Goal: Transaction & Acquisition: Purchase product/service

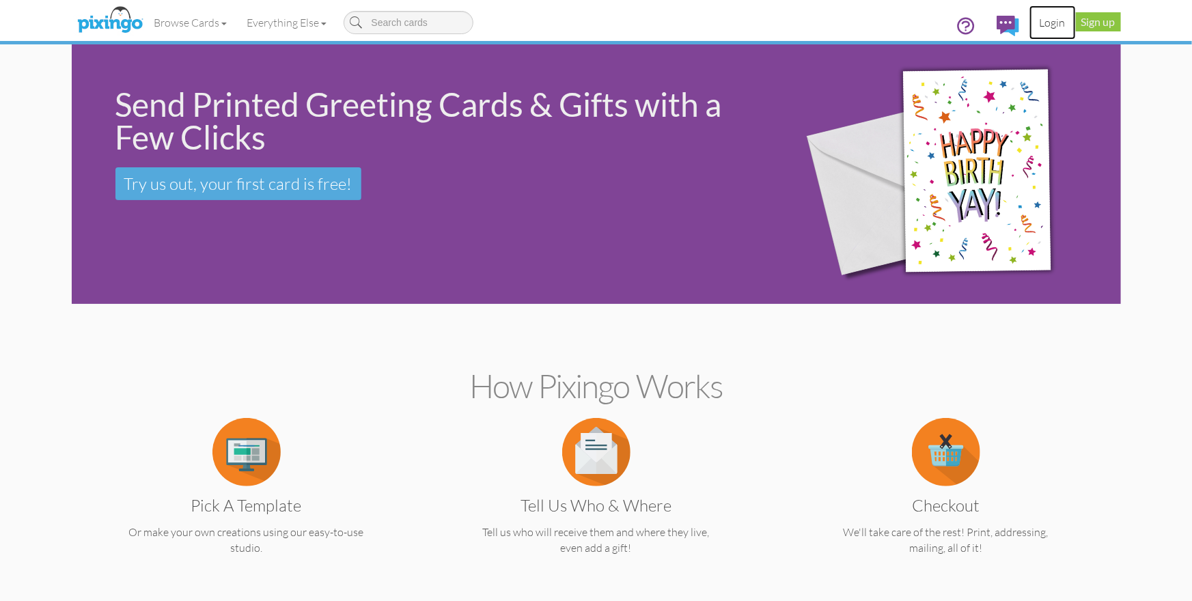
click at [1057, 21] on link "Login" at bounding box center [1053, 22] width 46 height 34
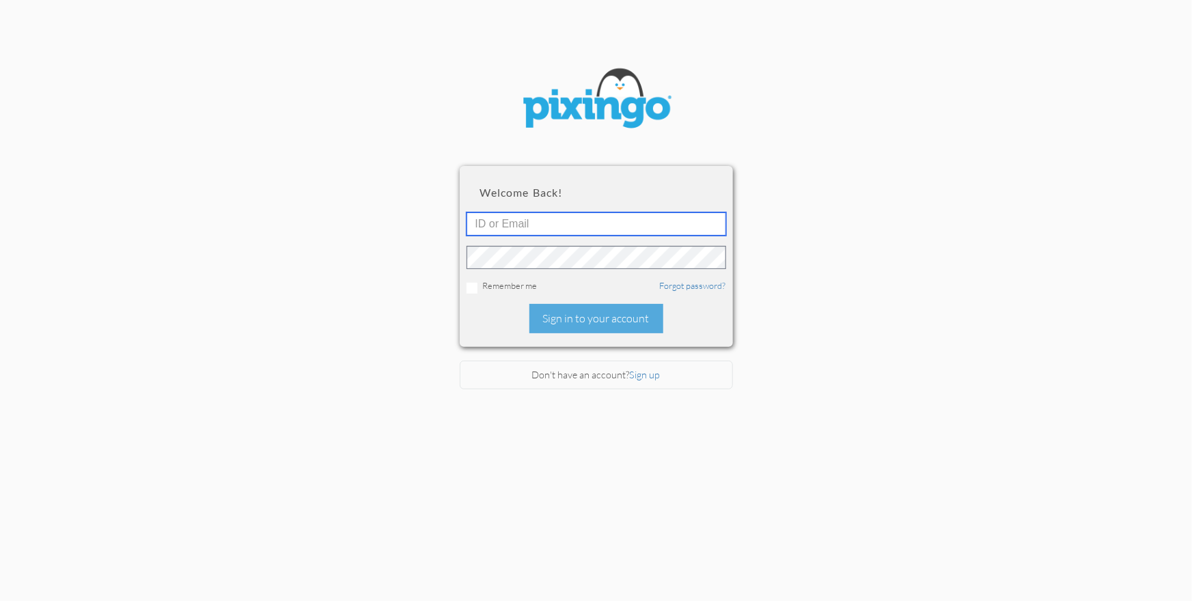
type input "1644"
click at [622, 310] on div "Sign in to your account" at bounding box center [596, 318] width 134 height 29
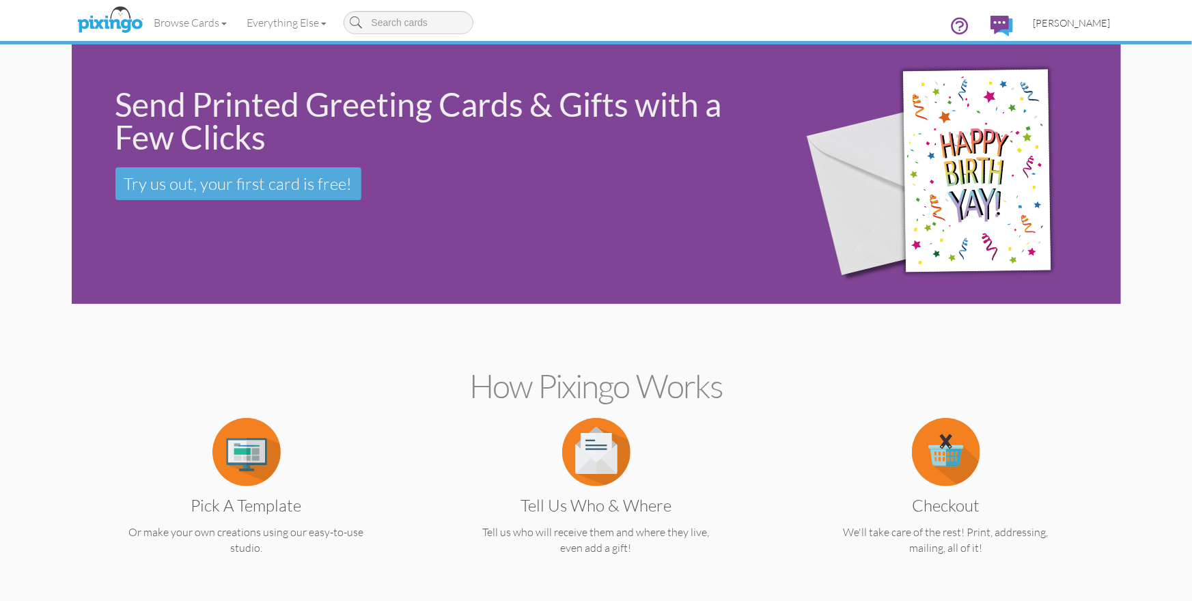
click at [1066, 25] on span "[PERSON_NAME]" at bounding box center [1072, 23] width 77 height 12
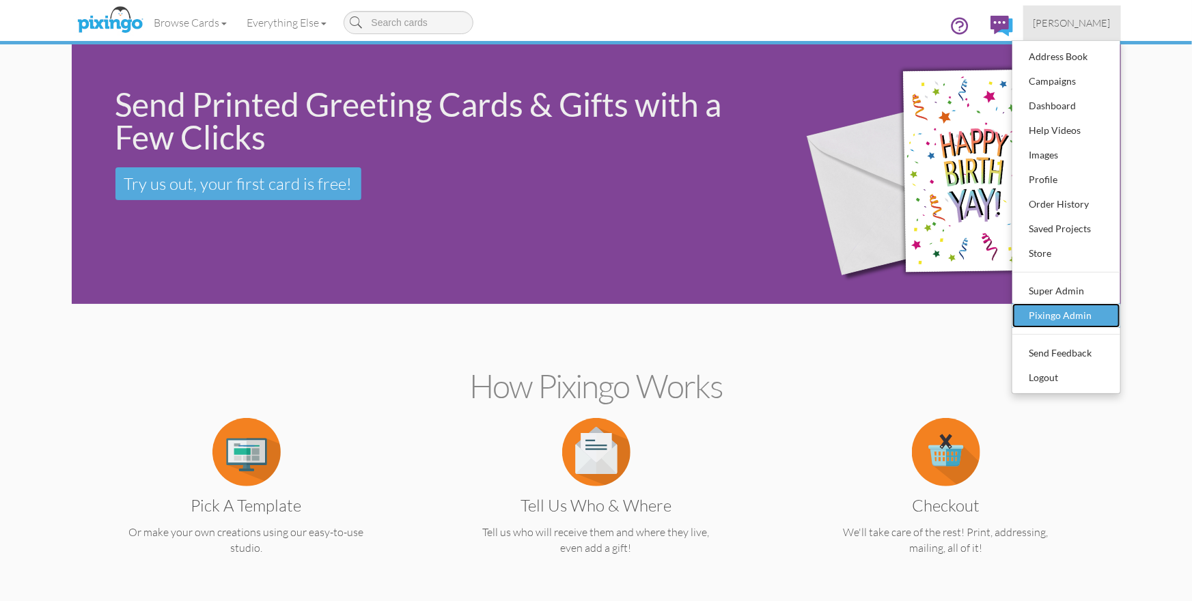
click at [1054, 318] on div "Pixingo Admin" at bounding box center [1066, 315] width 81 height 20
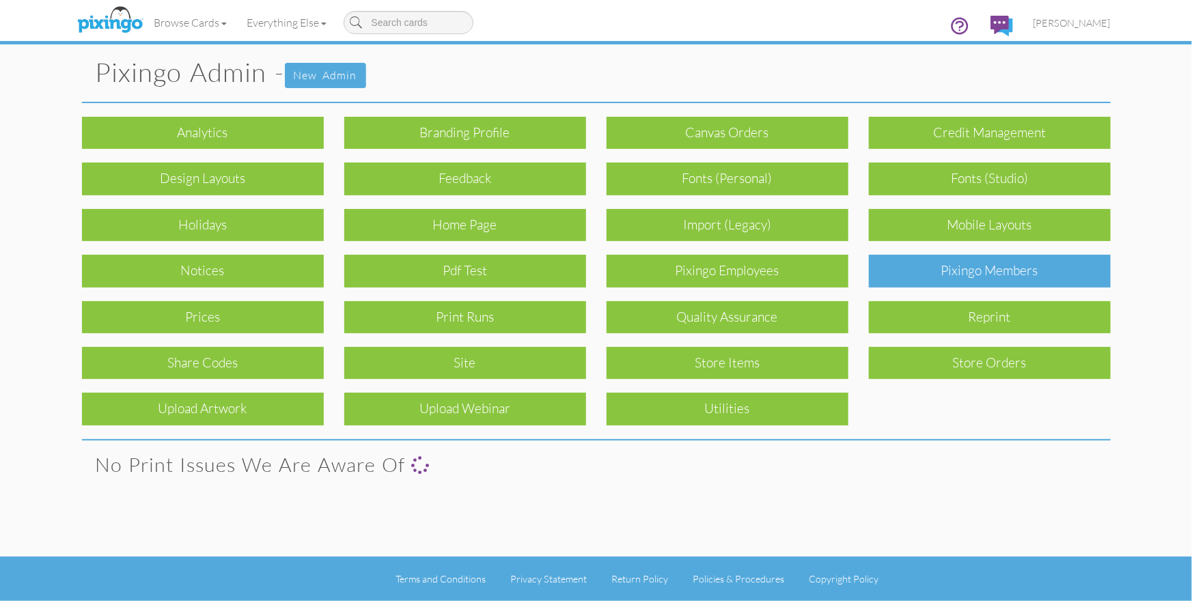
click at [991, 275] on div "Pixingo Members" at bounding box center [990, 271] width 242 height 32
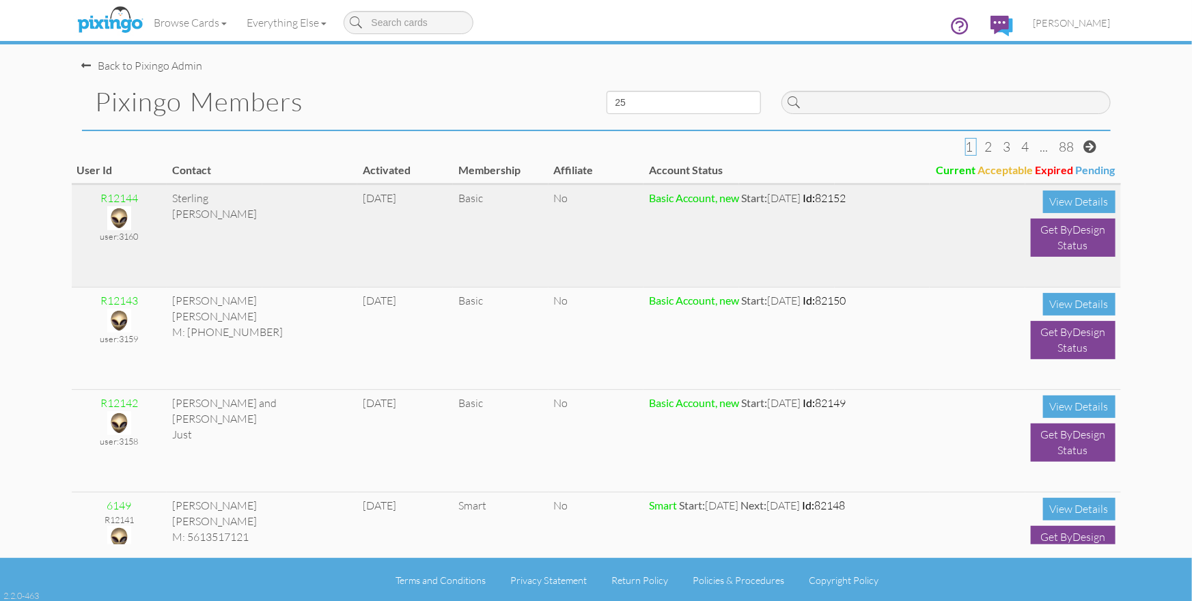
click at [121, 217] on img at bounding box center [119, 218] width 24 height 24
click at [118, 213] on img at bounding box center [119, 218] width 24 height 24
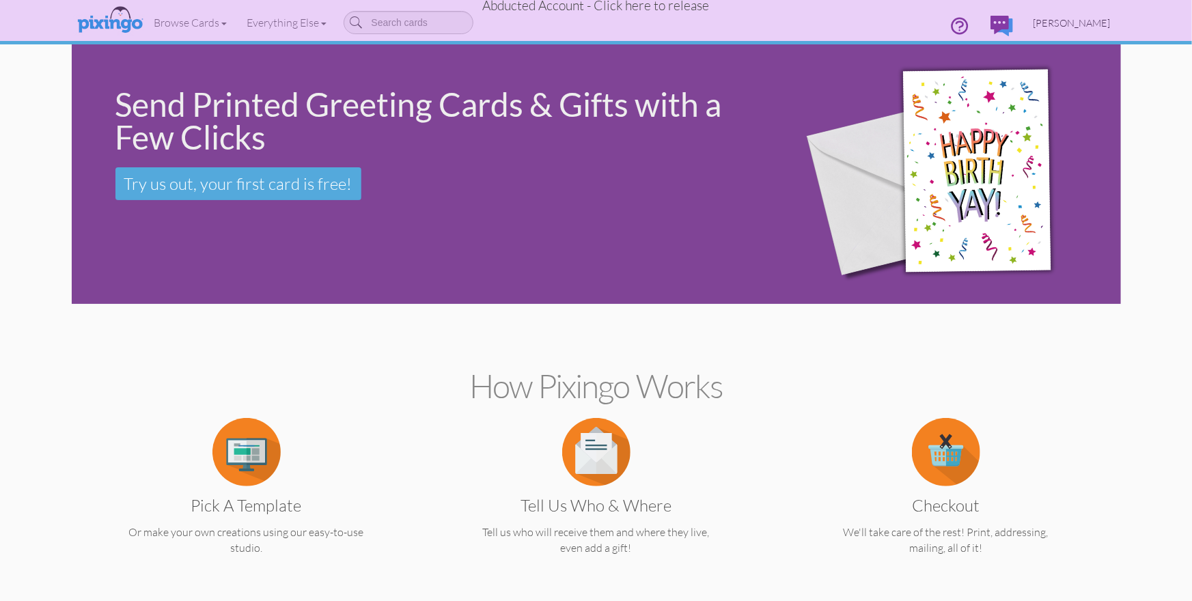
click at [1057, 21] on span "[PERSON_NAME]" at bounding box center [1072, 23] width 77 height 12
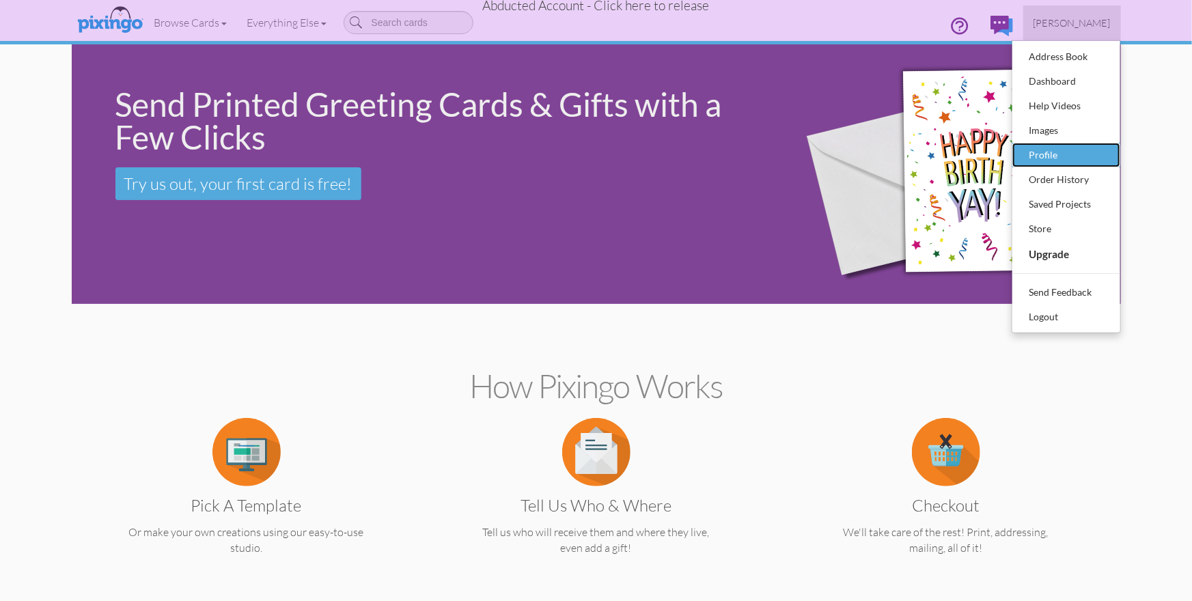
drag, startPoint x: 1043, startPoint y: 152, endPoint x: 1077, endPoint y: 161, distance: 36.1
click at [1043, 152] on div "Profile" at bounding box center [1066, 155] width 81 height 20
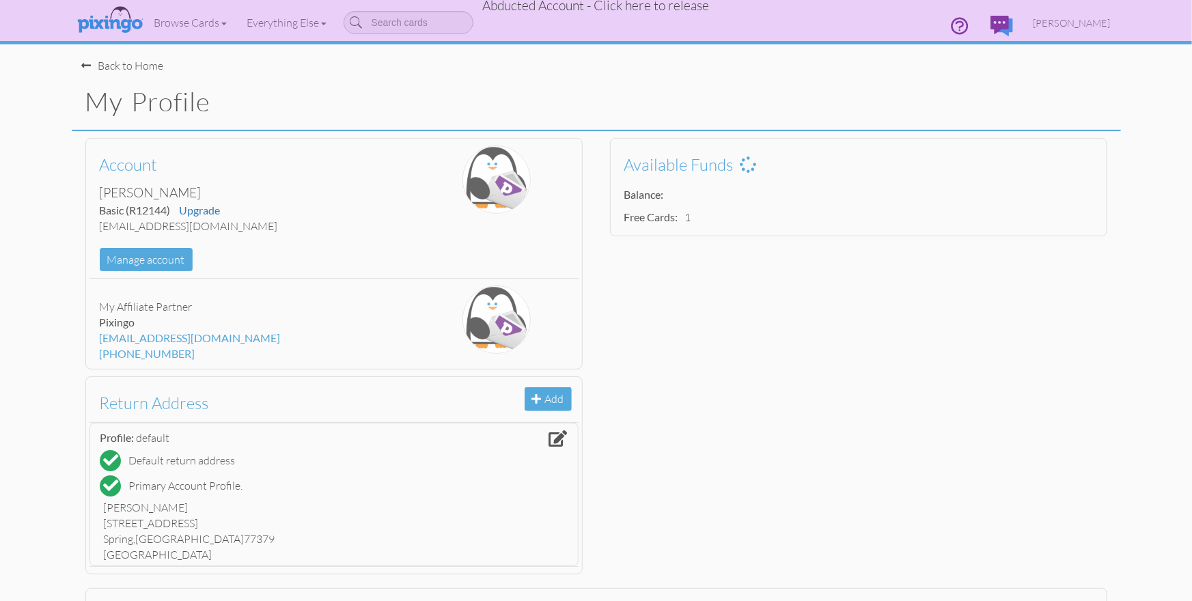
click at [883, 305] on div "Account [PERSON_NAME] Basic (R12144) Upgrade [EMAIL_ADDRESS][DOMAIN_NAME] Manag…" at bounding box center [596, 356] width 1049 height 450
click at [1073, 23] on span "[PERSON_NAME]" at bounding box center [1072, 23] width 77 height 12
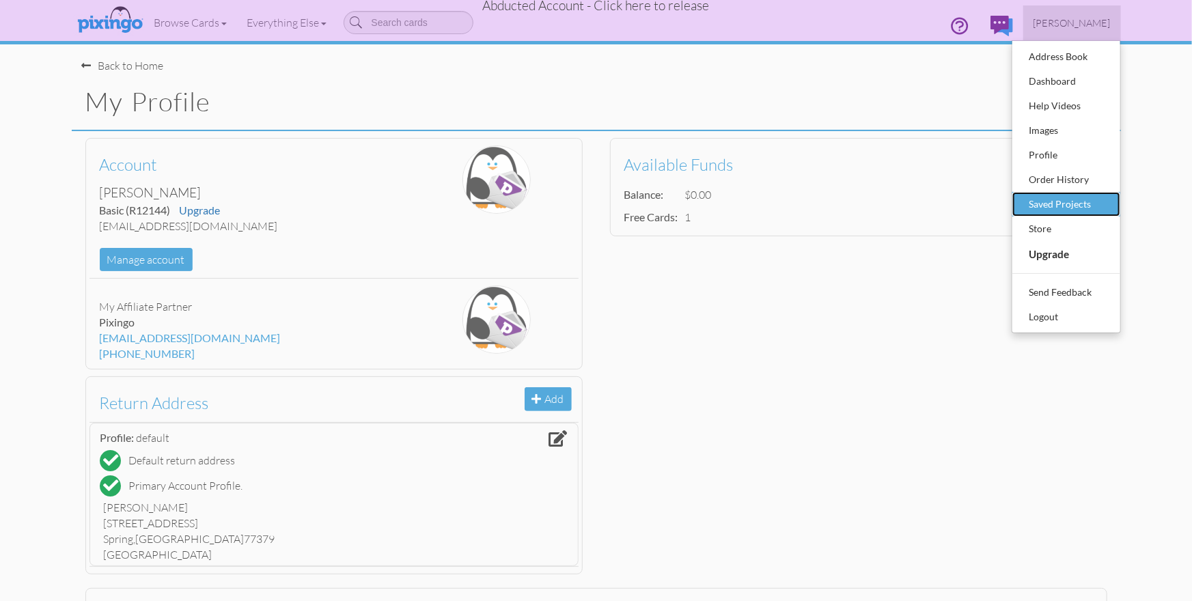
click at [1061, 196] on div "Saved Projects" at bounding box center [1066, 204] width 81 height 20
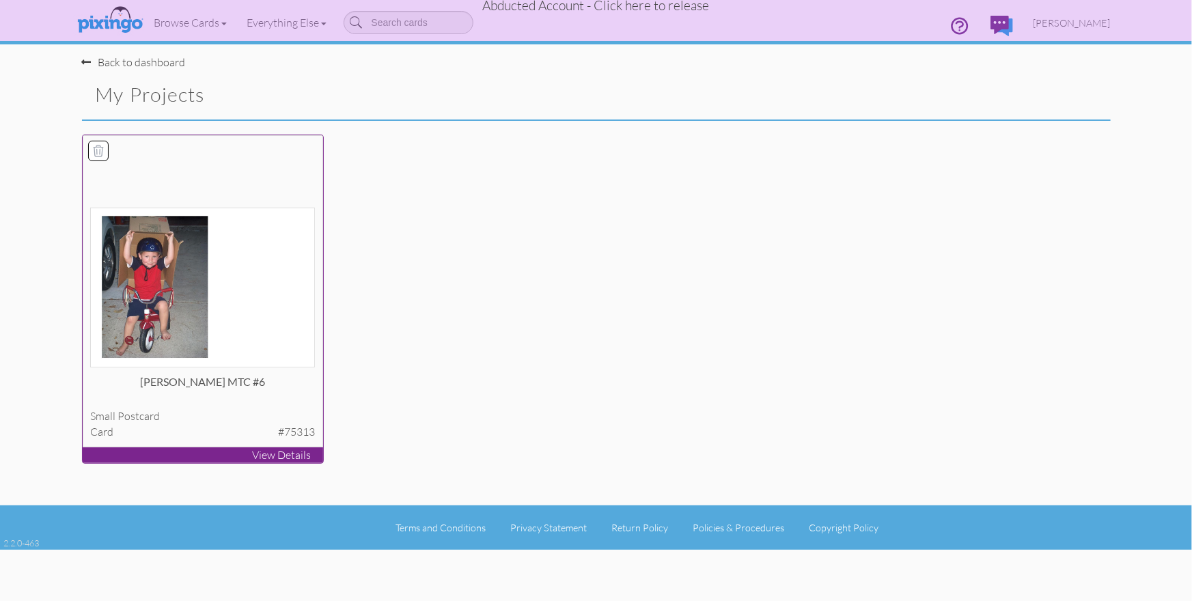
click at [279, 314] on img at bounding box center [202, 288] width 225 height 160
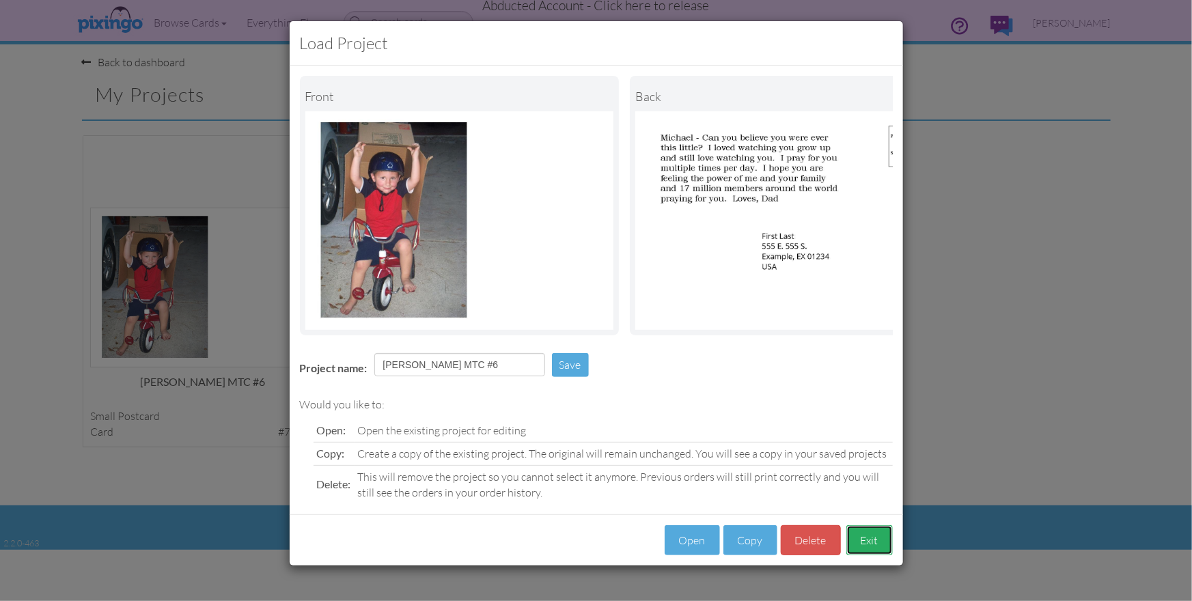
click at [870, 542] on button "Exit" at bounding box center [869, 540] width 46 height 31
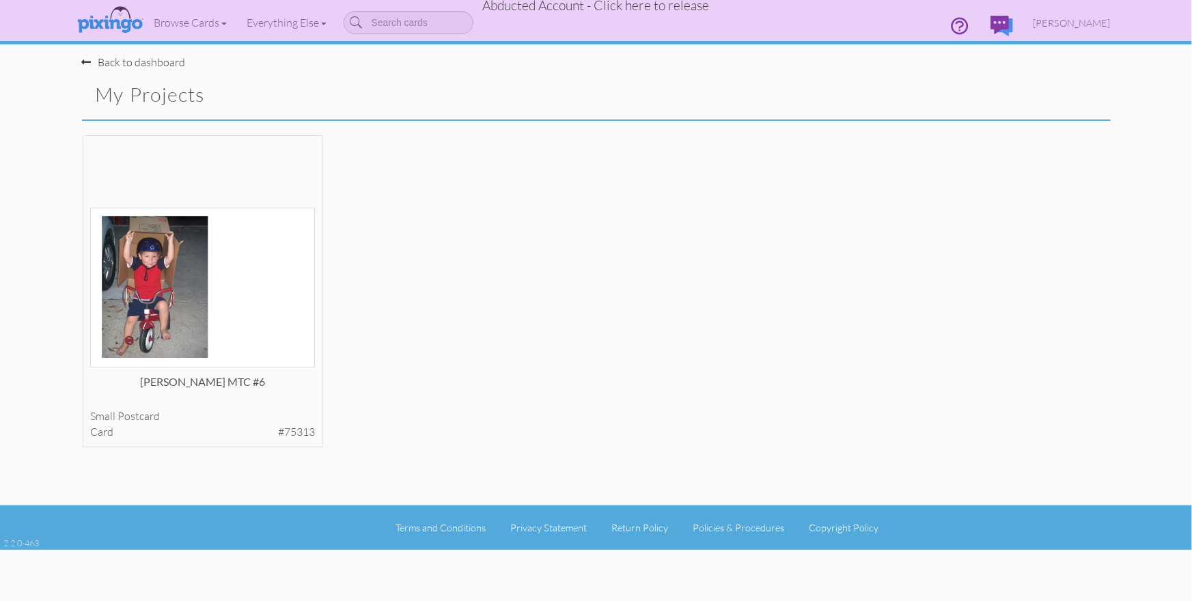
click at [722, 322] on div "[PERSON_NAME] MTC #6 small postcard card #75313 View Details" at bounding box center [596, 303] width 1049 height 337
click at [1057, 22] on span "[PERSON_NAME]" at bounding box center [1072, 23] width 77 height 12
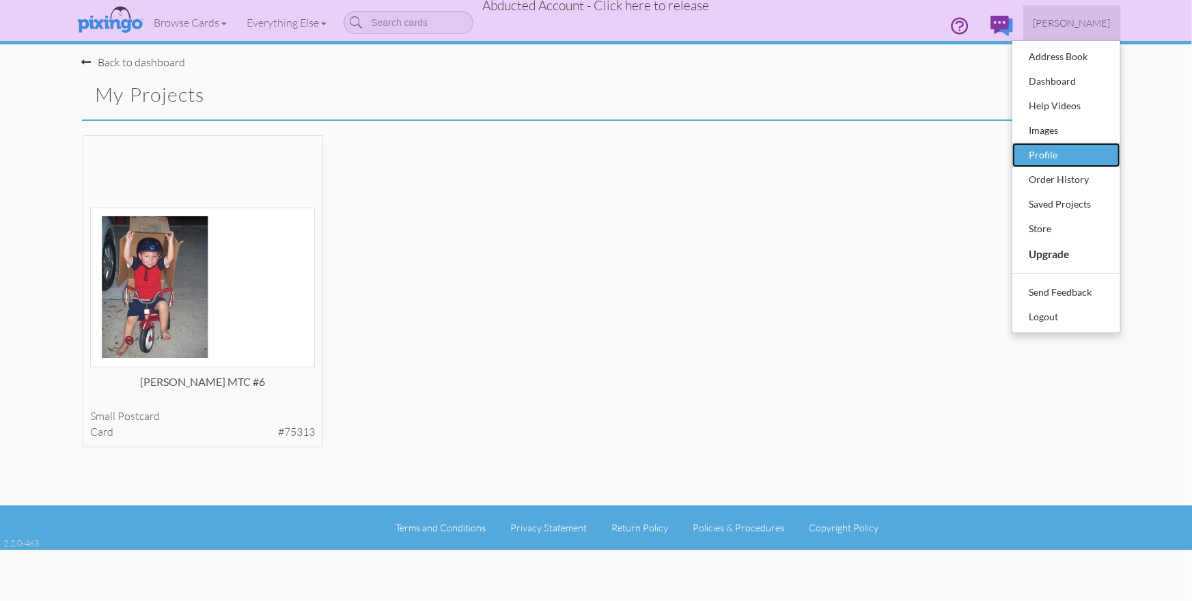
click at [1047, 156] on div "Profile" at bounding box center [1066, 155] width 81 height 20
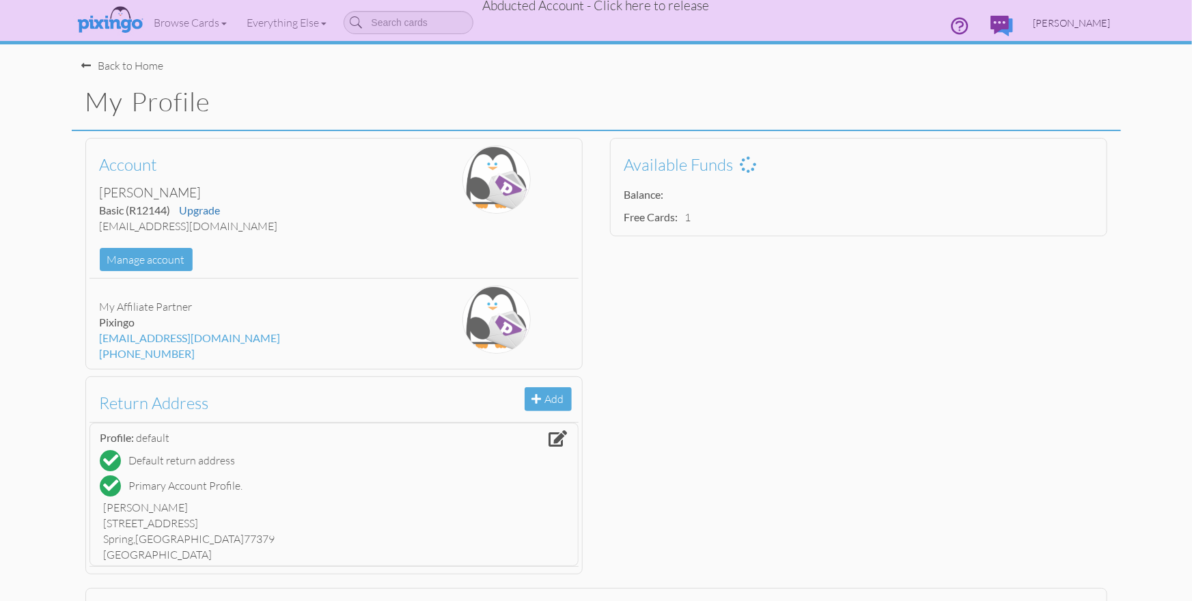
click at [1073, 25] on span "[PERSON_NAME]" at bounding box center [1072, 23] width 77 height 12
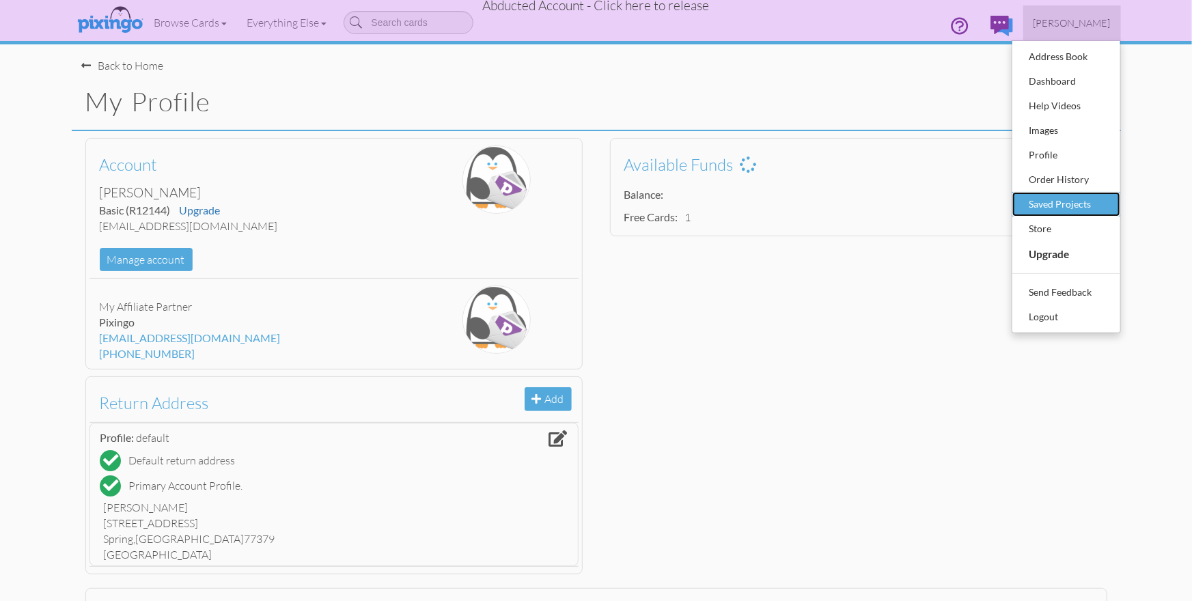
click at [1094, 204] on div "Saved Projects" at bounding box center [1066, 204] width 81 height 20
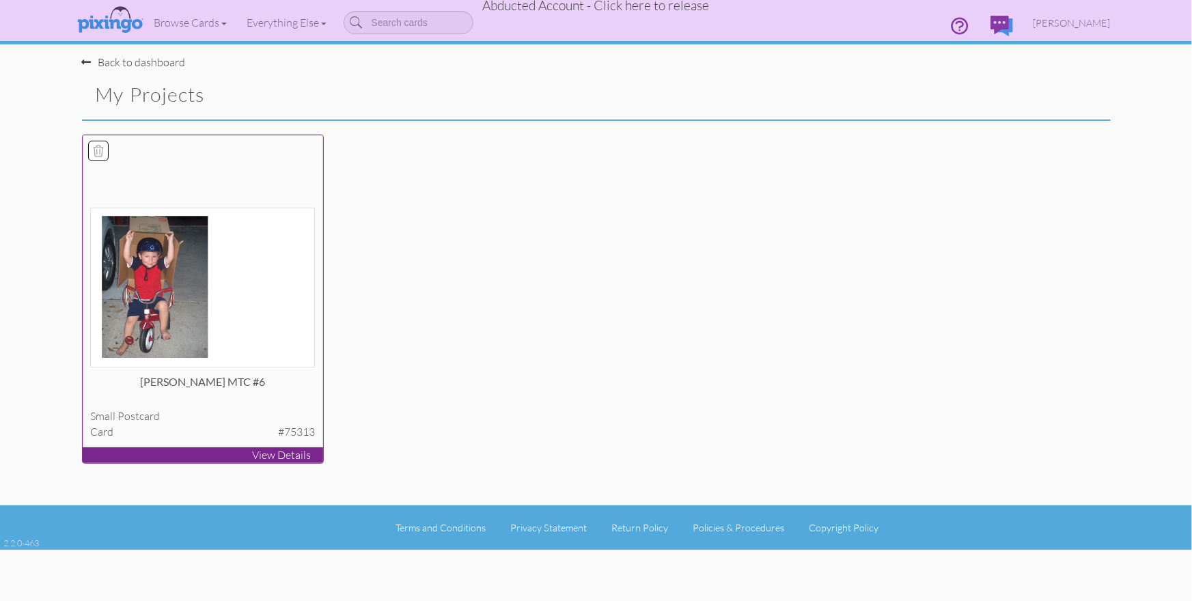
click at [277, 307] on img at bounding box center [202, 288] width 225 height 160
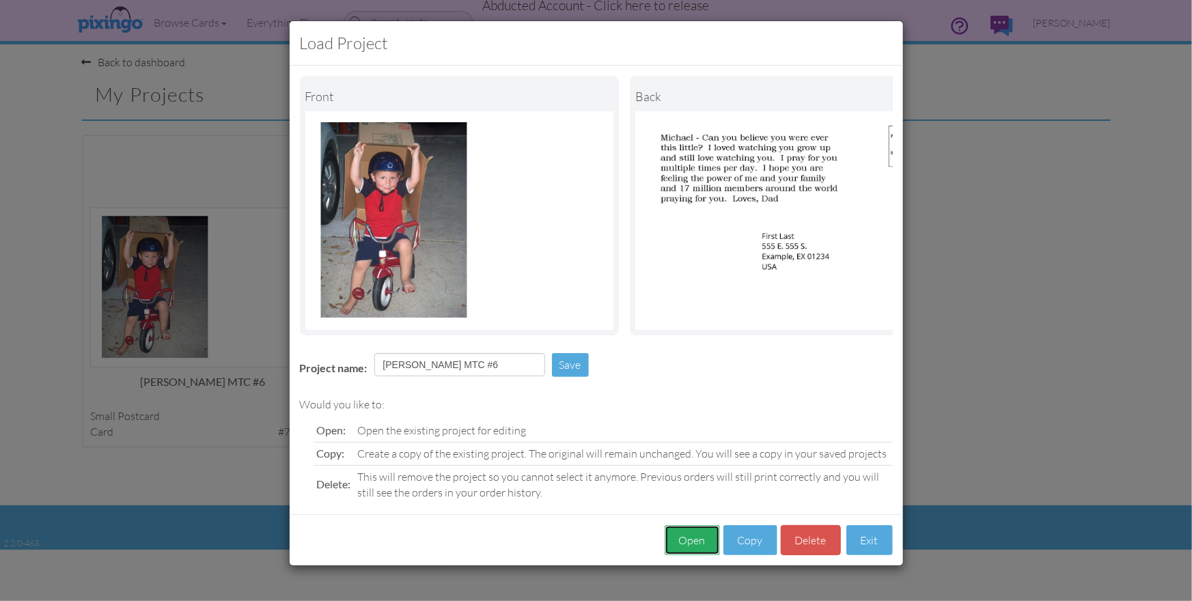
click at [703, 542] on button "Open" at bounding box center [692, 540] width 55 height 31
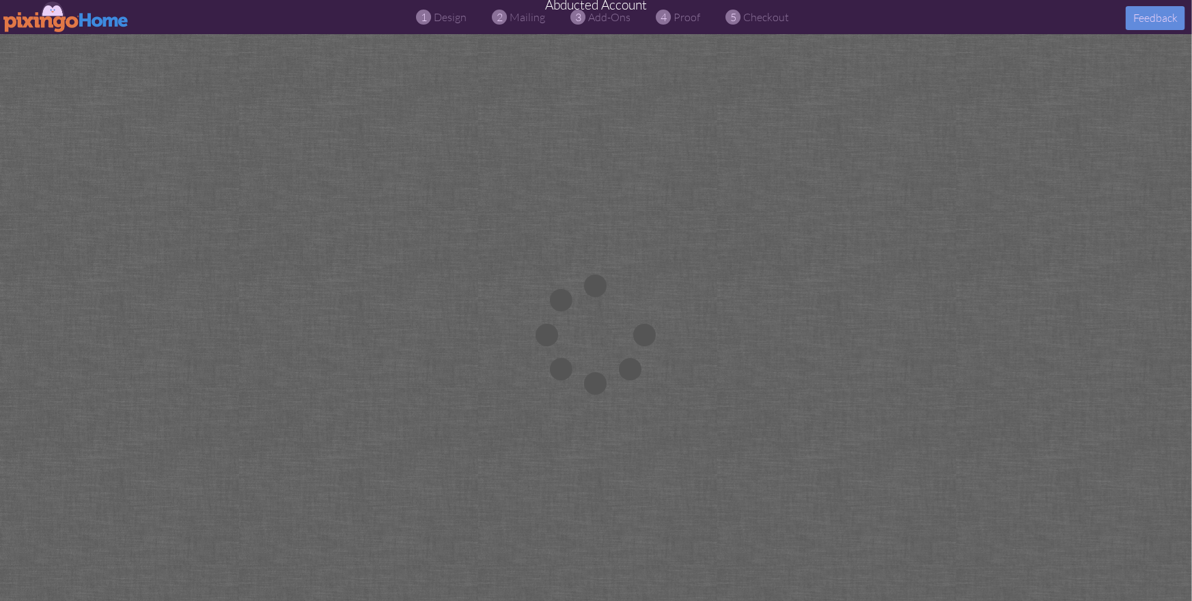
click at [942, 259] on div at bounding box center [596, 334] width 1192 height 601
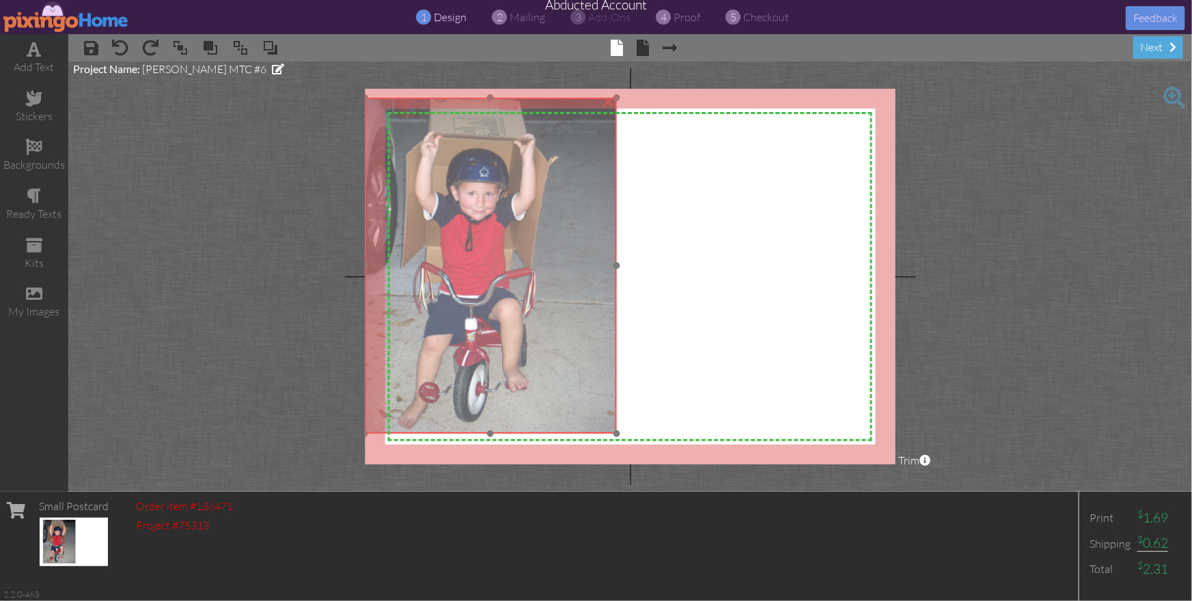
drag, startPoint x: 581, startPoint y: 212, endPoint x: 562, endPoint y: 215, distance: 19.3
click at [558, 213] on img at bounding box center [490, 265] width 251 height 335
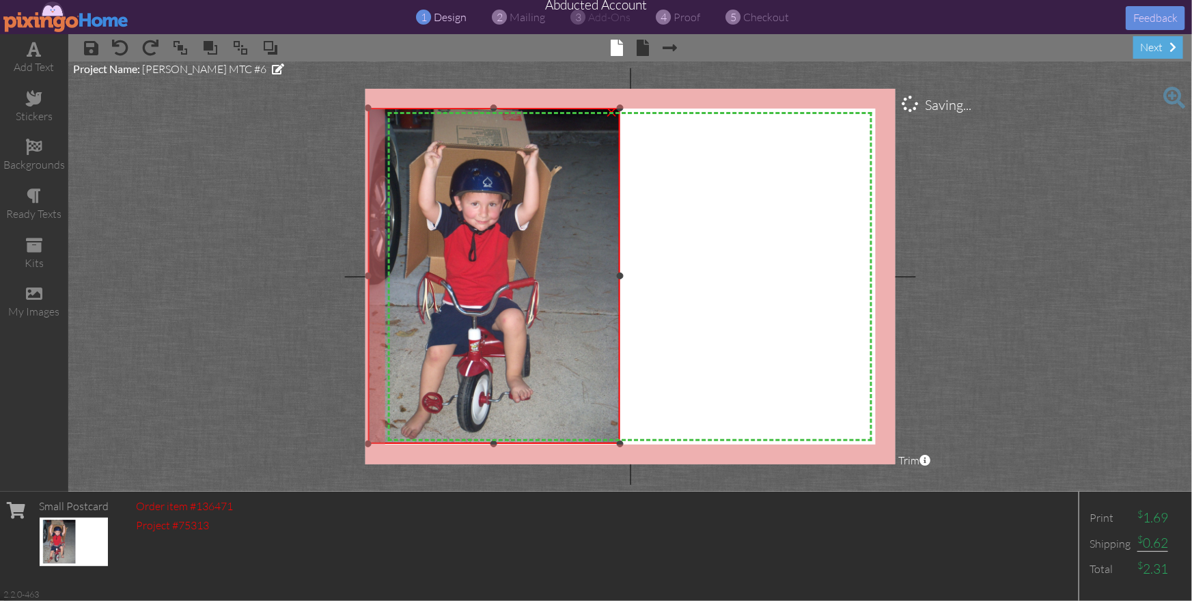
drag, startPoint x: 621, startPoint y: 277, endPoint x: 711, endPoint y: 280, distance: 89.6
click at [711, 280] on div "X X X X X X X X X X X X X X X X X X X X X X X X X X X X X X X X X X X X X X X X…" at bounding box center [630, 277] width 530 height 376
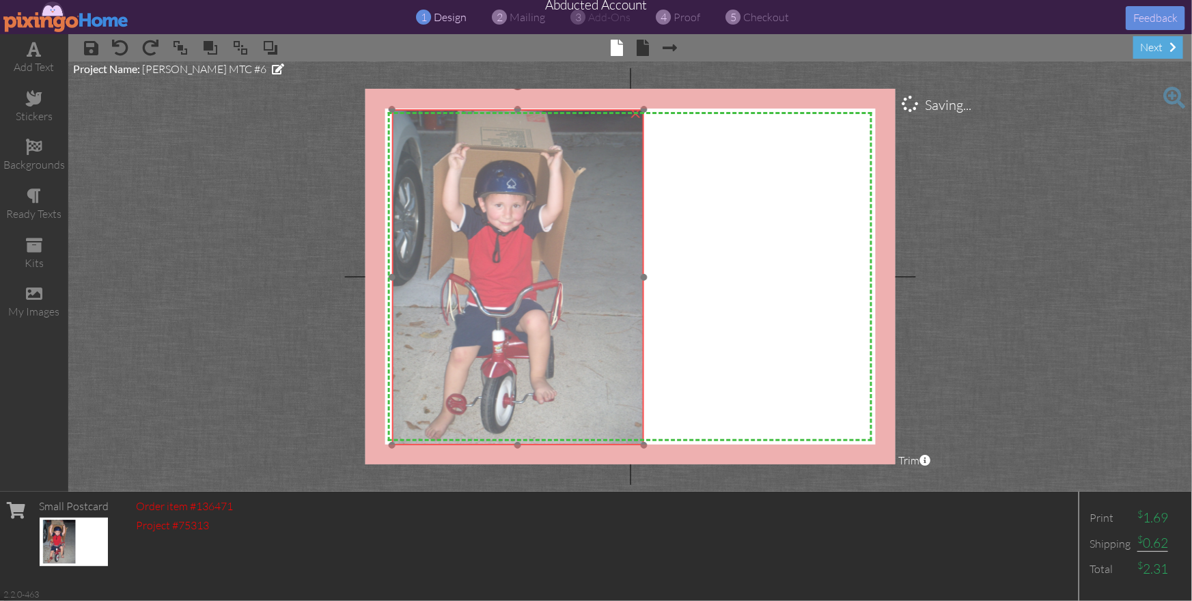
click at [526, 268] on img at bounding box center [517, 276] width 251 height 335
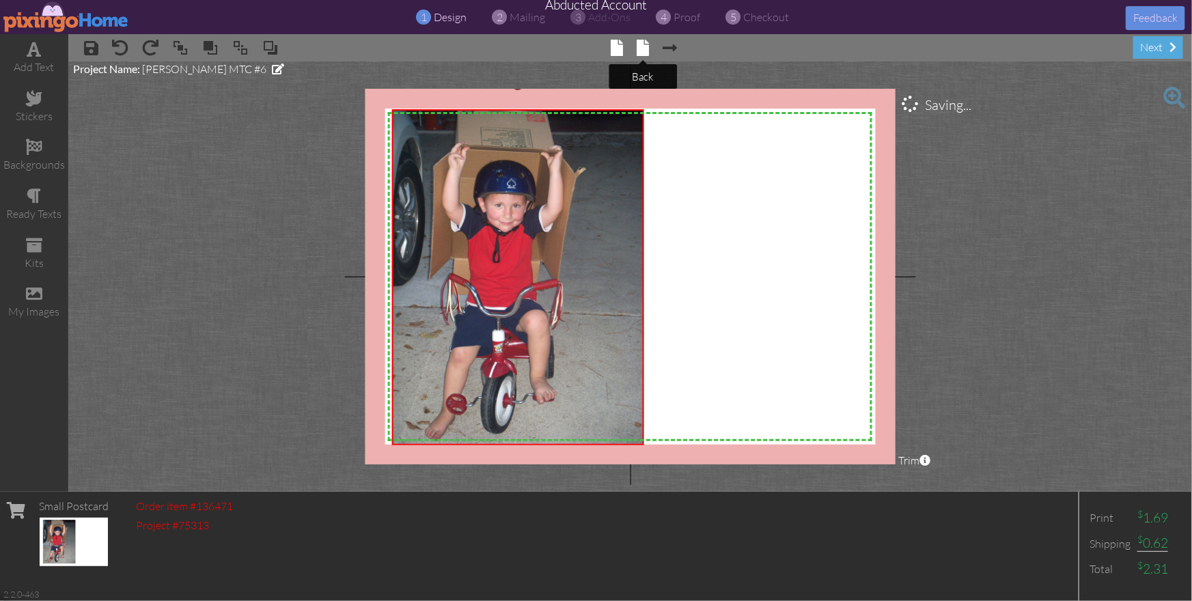
click at [643, 46] on span at bounding box center [643, 48] width 12 height 16
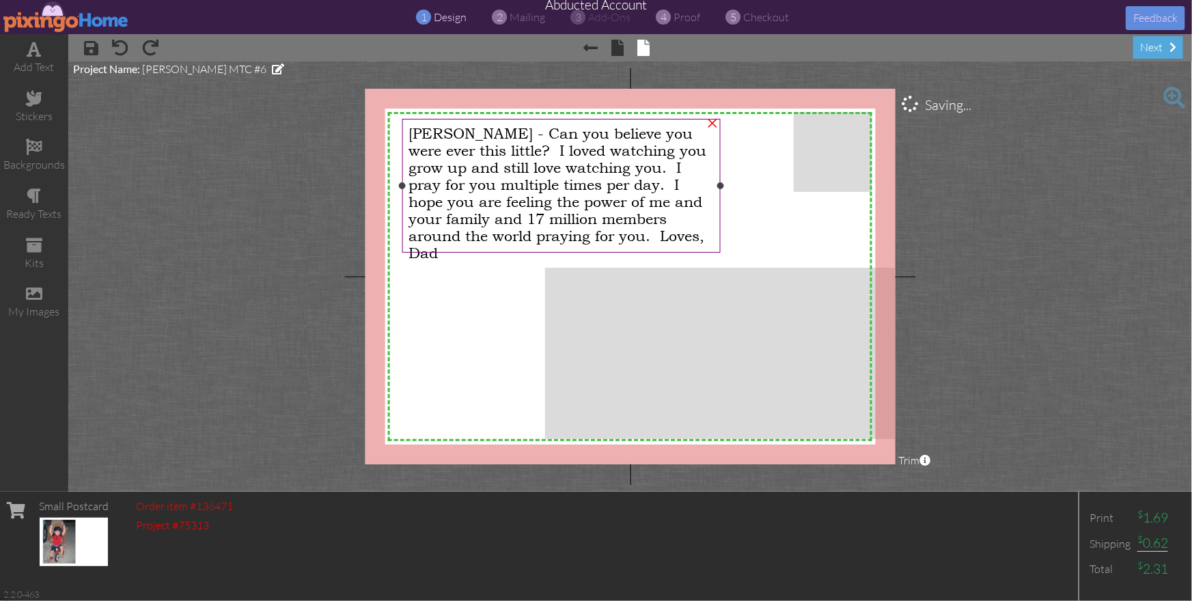
click at [487, 190] on span "[PERSON_NAME] - Can you believe you were ever this little? I loved watching you…" at bounding box center [558, 193] width 298 height 137
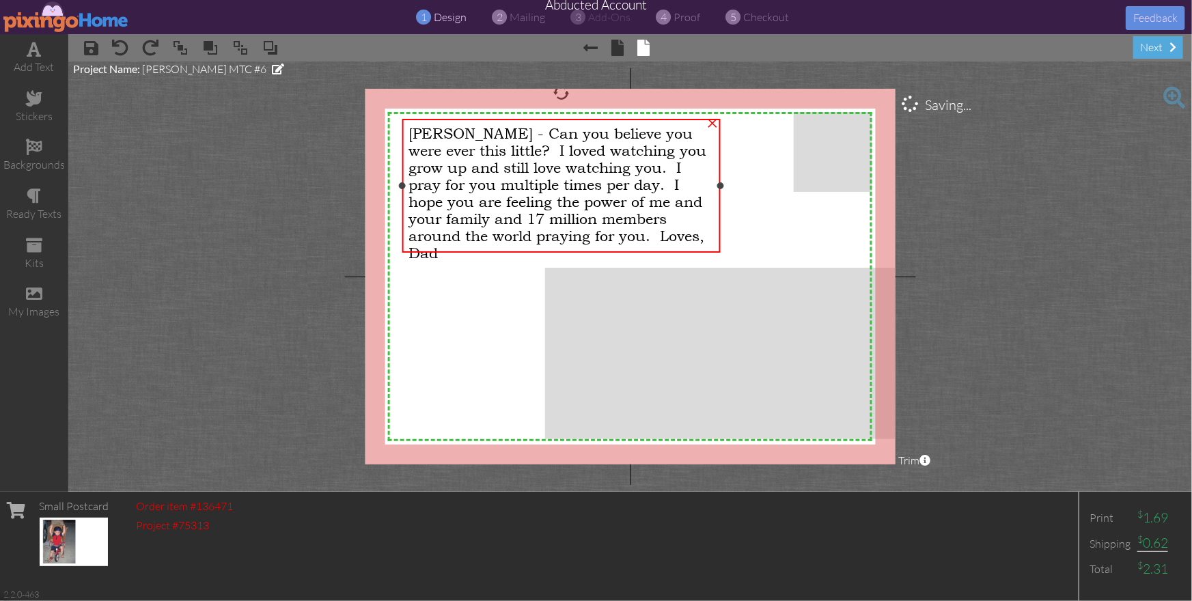
click at [487, 190] on span "[PERSON_NAME] - Can you believe you were ever this little? I loved watching you…" at bounding box center [558, 193] width 298 height 137
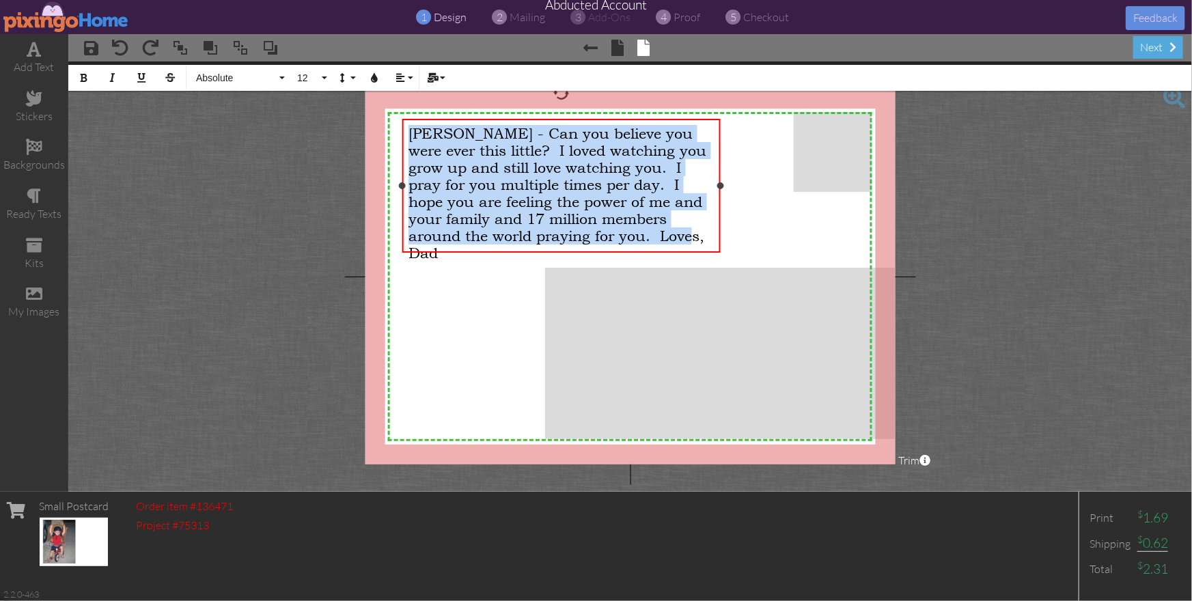
drag, startPoint x: 412, startPoint y: 152, endPoint x: 628, endPoint y: 236, distance: 231.4
click at [628, 236] on div "[PERSON_NAME] - Can you believe you were ever this little? I loved watching you…" at bounding box center [562, 193] width 306 height 137
copy span "[PERSON_NAME] - Can you believe you were ever this little? I loved watching you…"
click at [59, 20] on img at bounding box center [66, 16] width 126 height 31
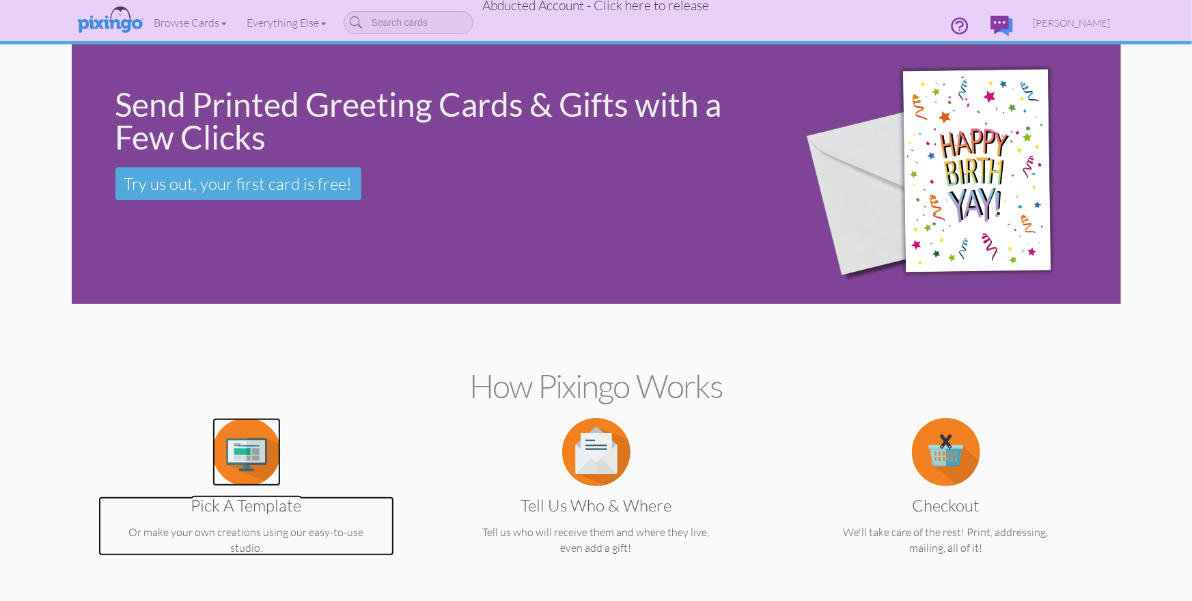
click at [226, 449] on img at bounding box center [246, 452] width 68 height 68
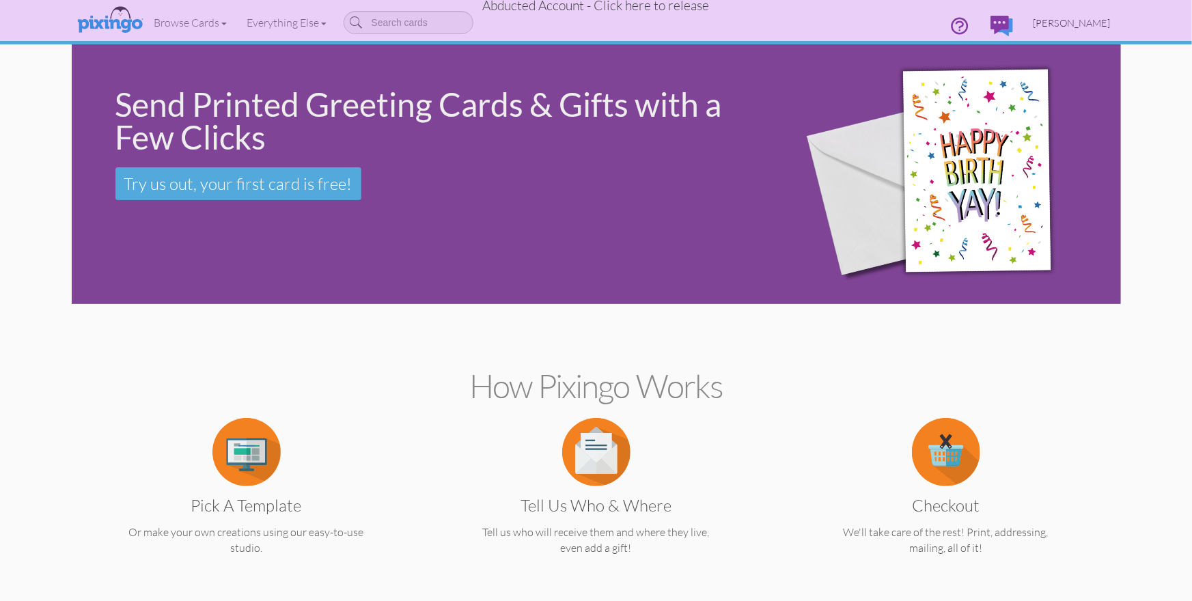
click at [1081, 22] on span "[PERSON_NAME]" at bounding box center [1072, 23] width 77 height 12
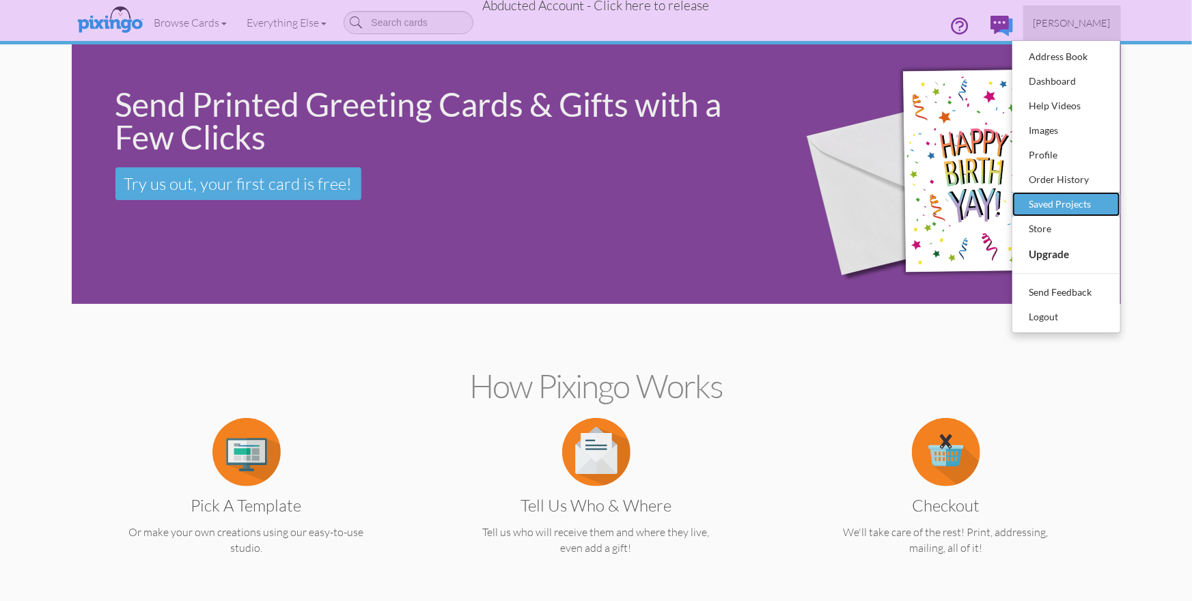
click at [1066, 200] on div "Saved Projects" at bounding box center [1066, 204] width 81 height 20
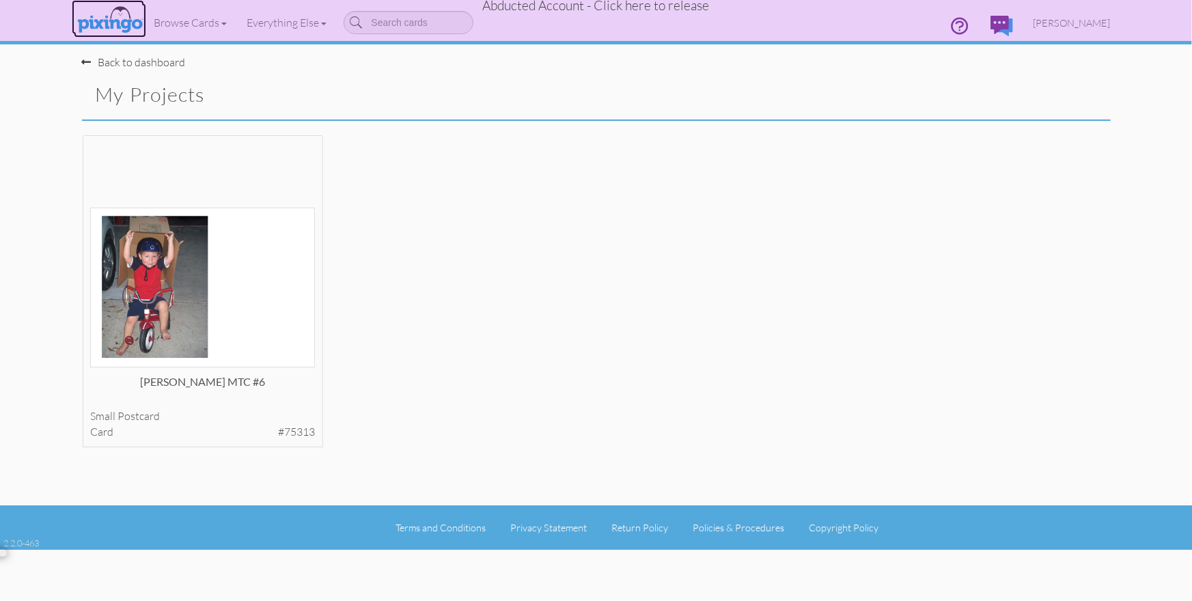
click at [133, 22] on img at bounding box center [110, 20] width 72 height 34
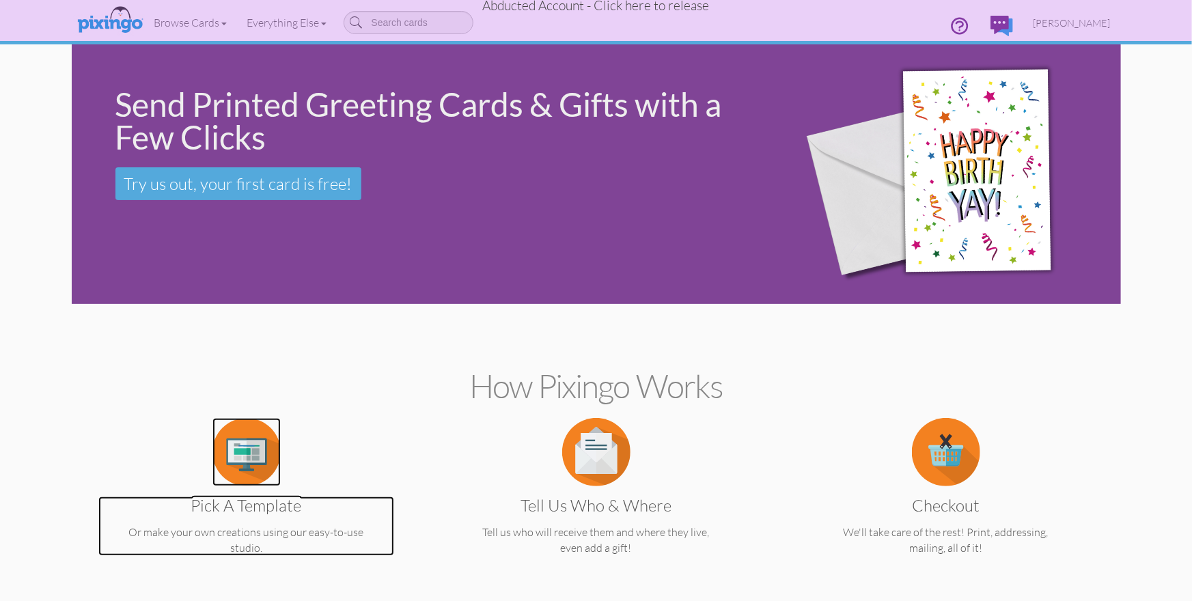
click at [257, 430] on img at bounding box center [246, 452] width 68 height 68
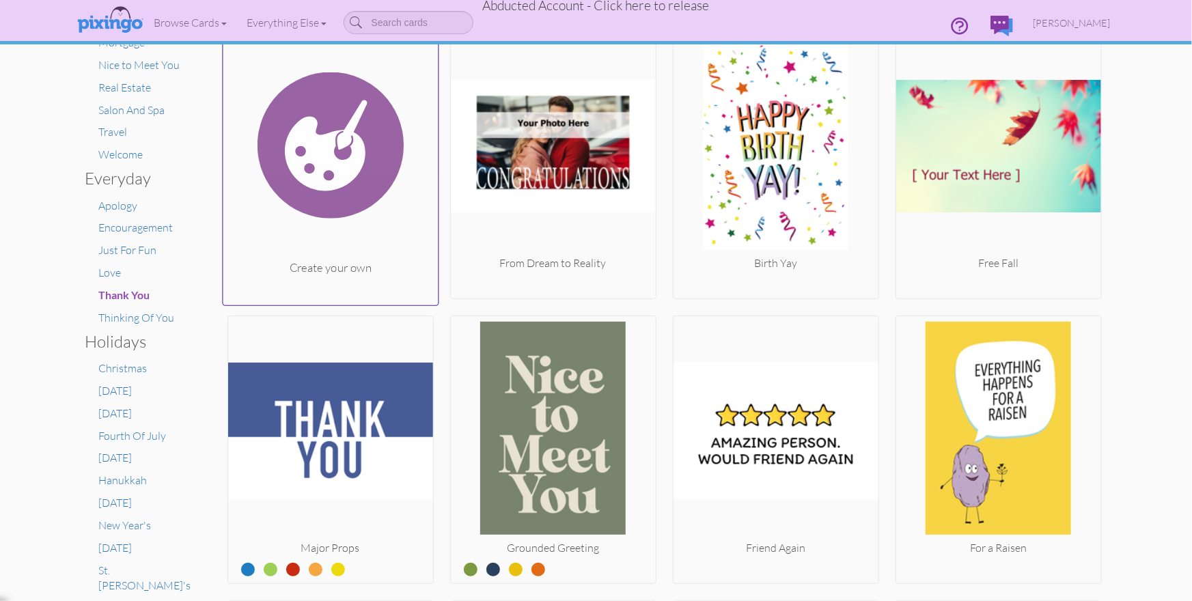
scroll to position [314, 0]
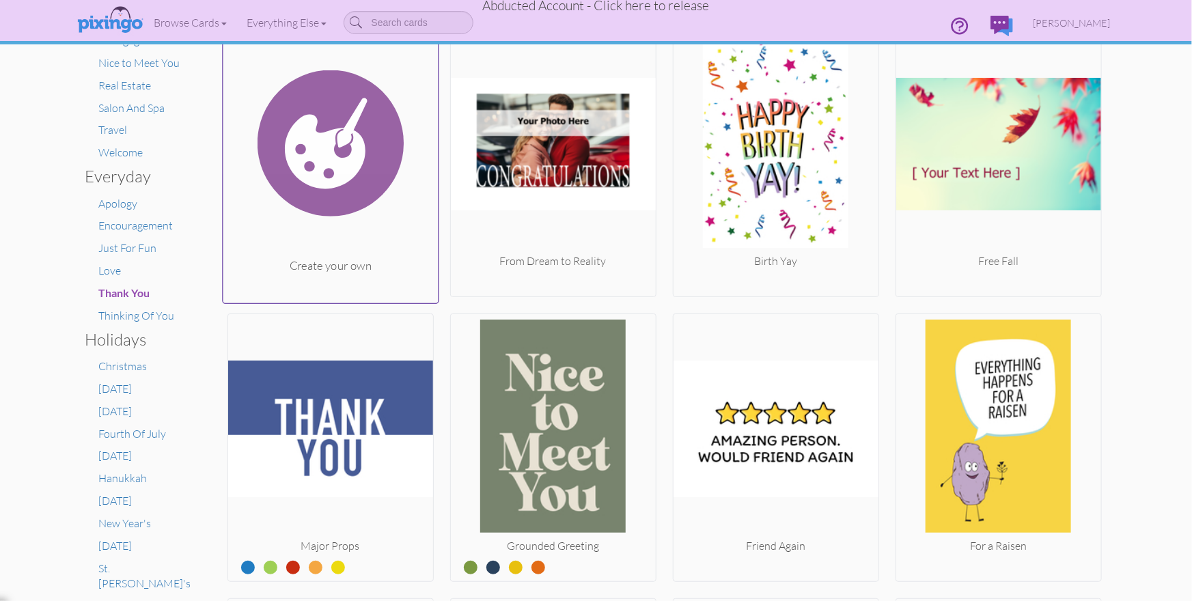
click at [351, 151] on img at bounding box center [330, 144] width 215 height 230
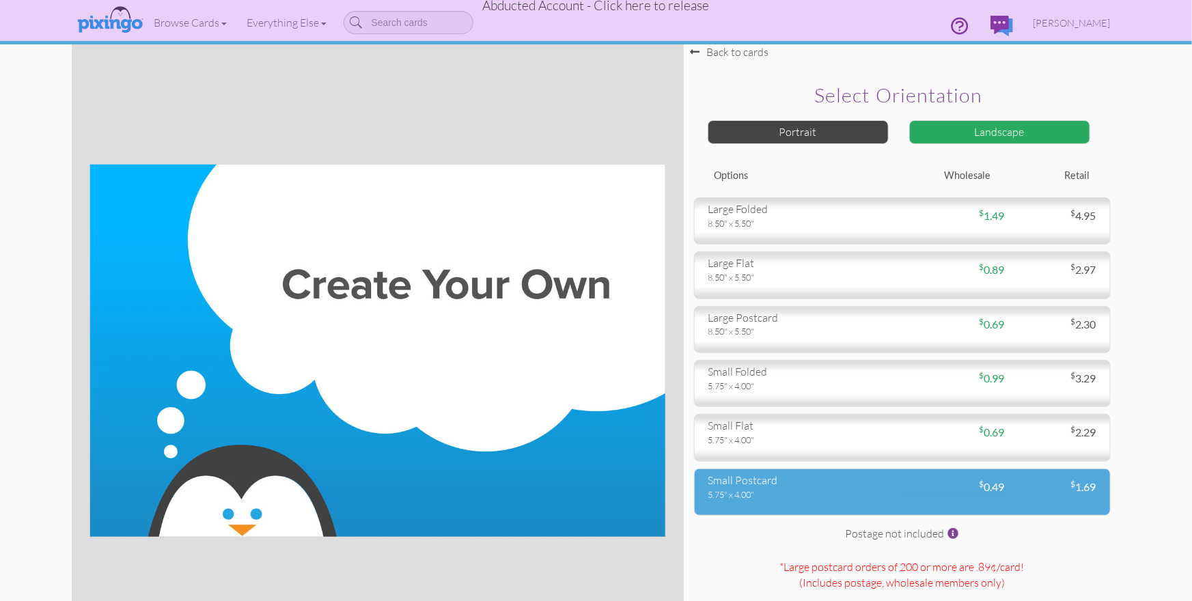
click at [771, 479] on div "small postcard" at bounding box center [800, 481] width 184 height 16
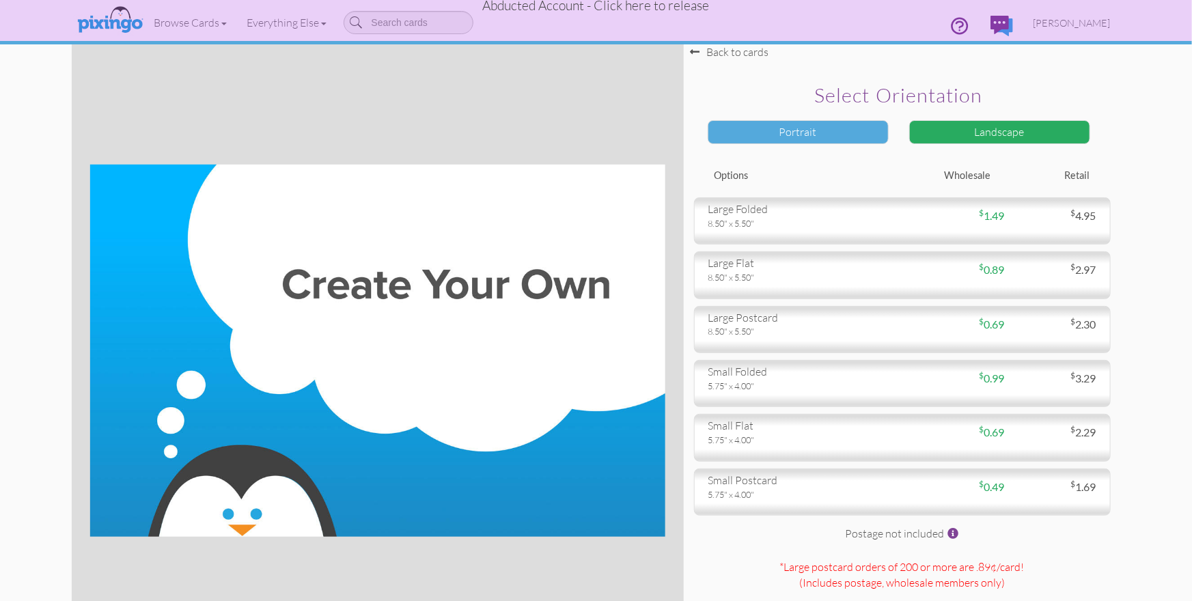
click at [776, 134] on div "Portrait" at bounding box center [798, 132] width 181 height 24
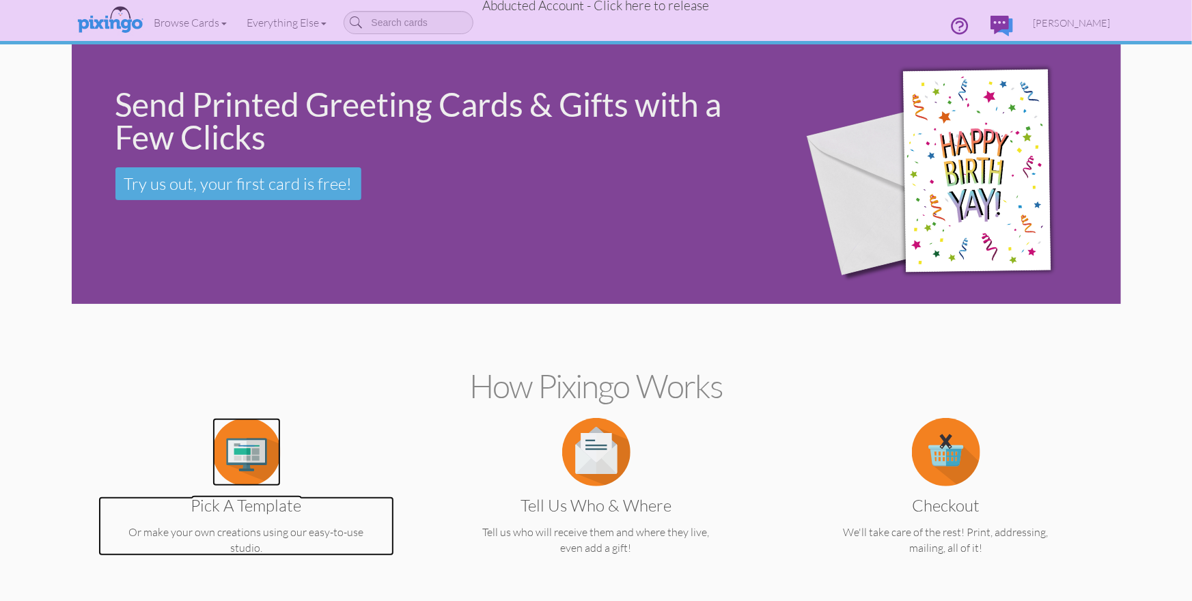
click at [265, 444] on img at bounding box center [246, 452] width 68 height 68
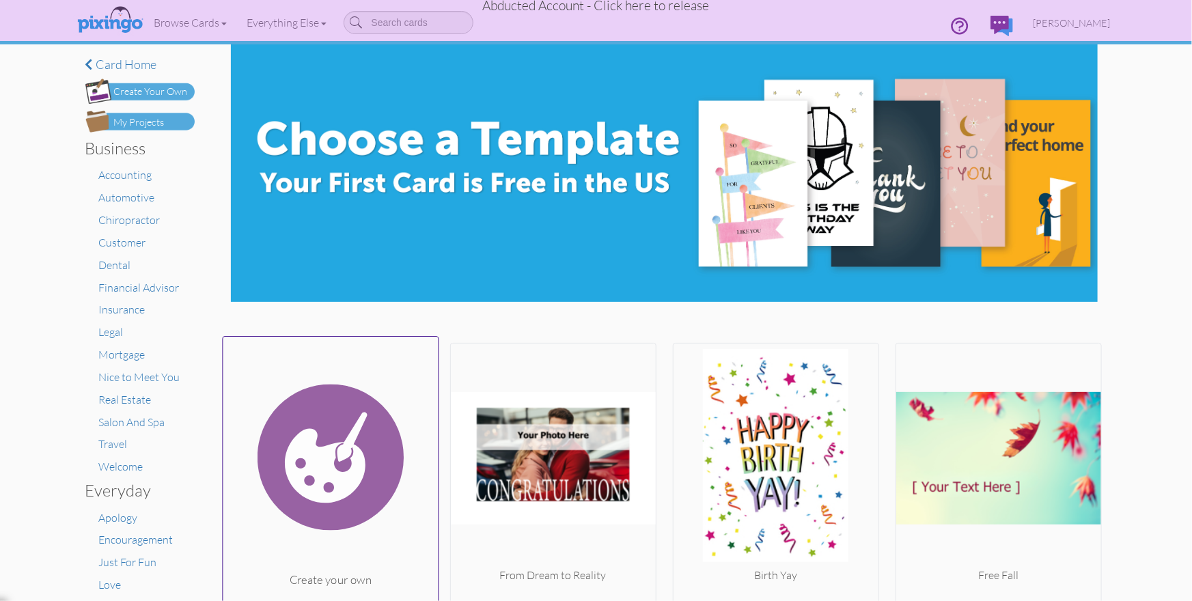
click at [298, 447] on img at bounding box center [330, 458] width 215 height 230
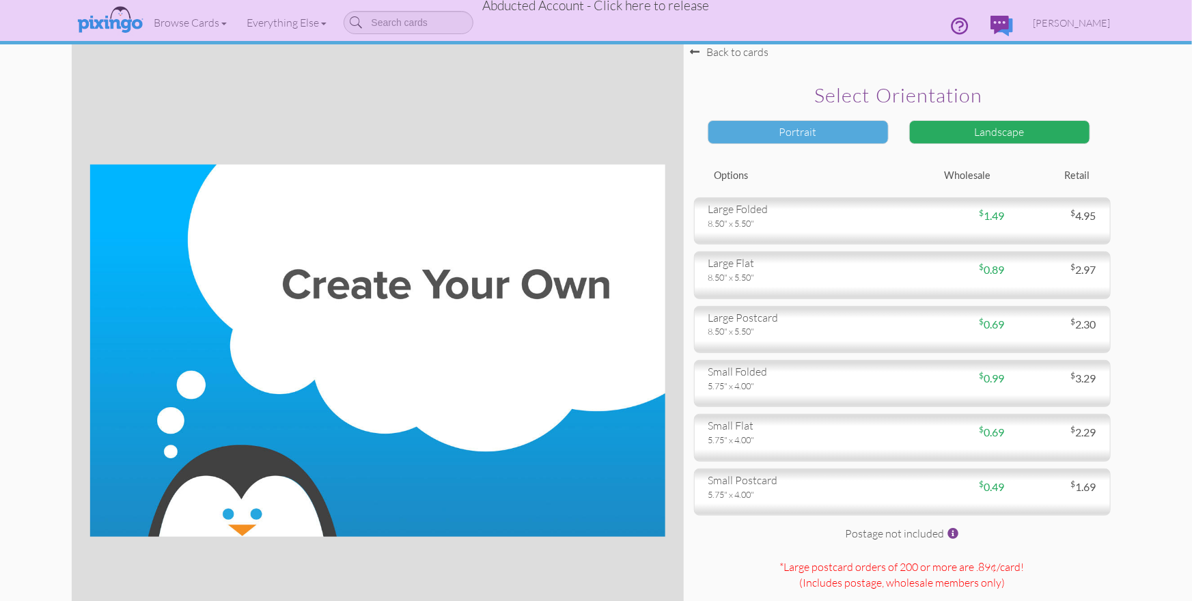
click at [786, 130] on div "Portrait" at bounding box center [798, 132] width 181 height 24
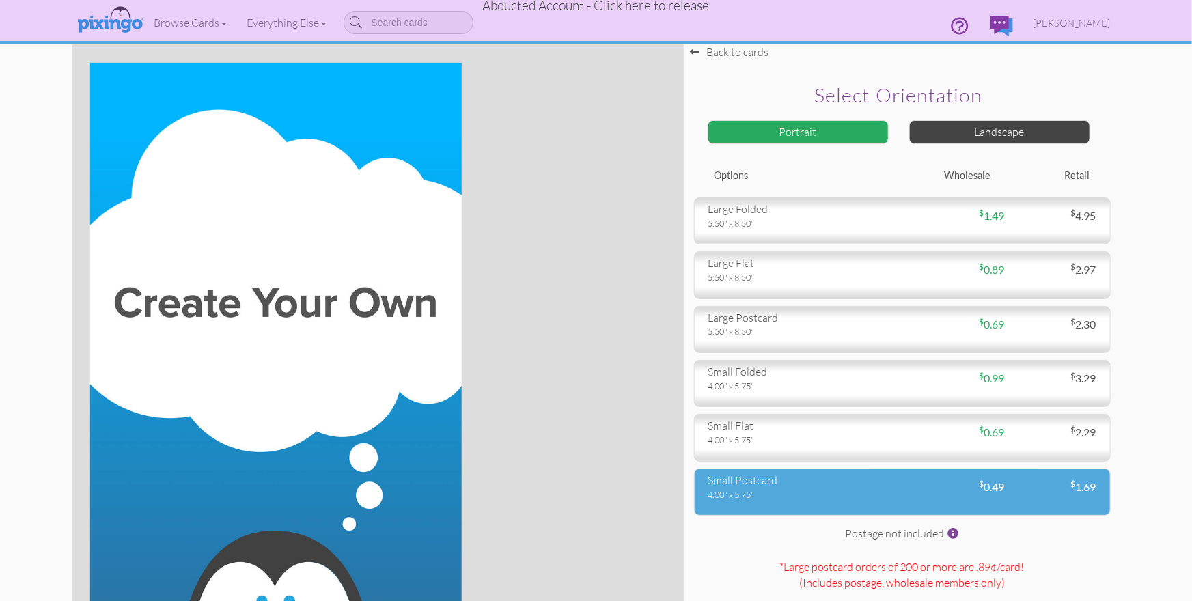
click at [751, 484] on div "small postcard" at bounding box center [800, 481] width 184 height 16
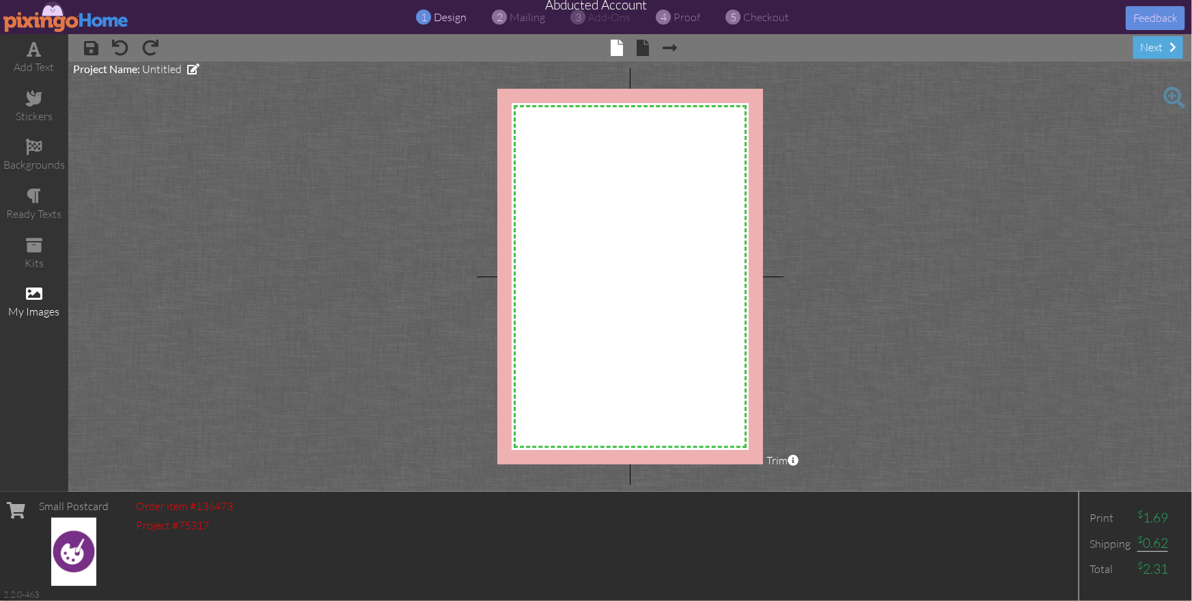
click at [38, 290] on span at bounding box center [34, 294] width 16 height 16
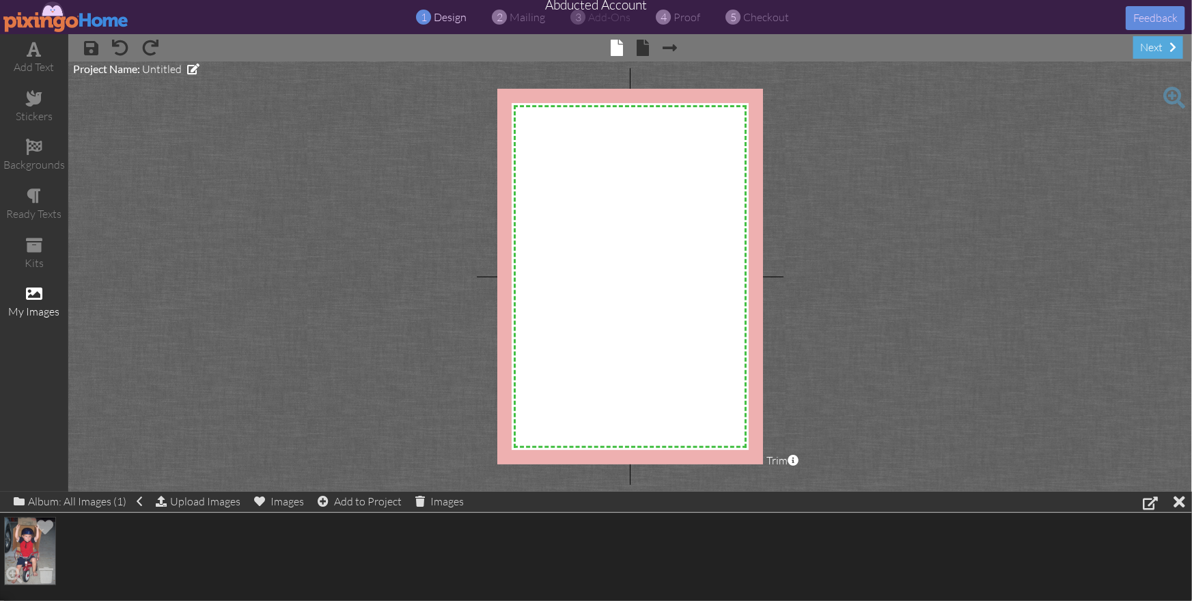
click at [20, 551] on img at bounding box center [30, 551] width 52 height 68
click at [385, 502] on div "(1) Add to Project" at bounding box center [379, 501] width 97 height 19
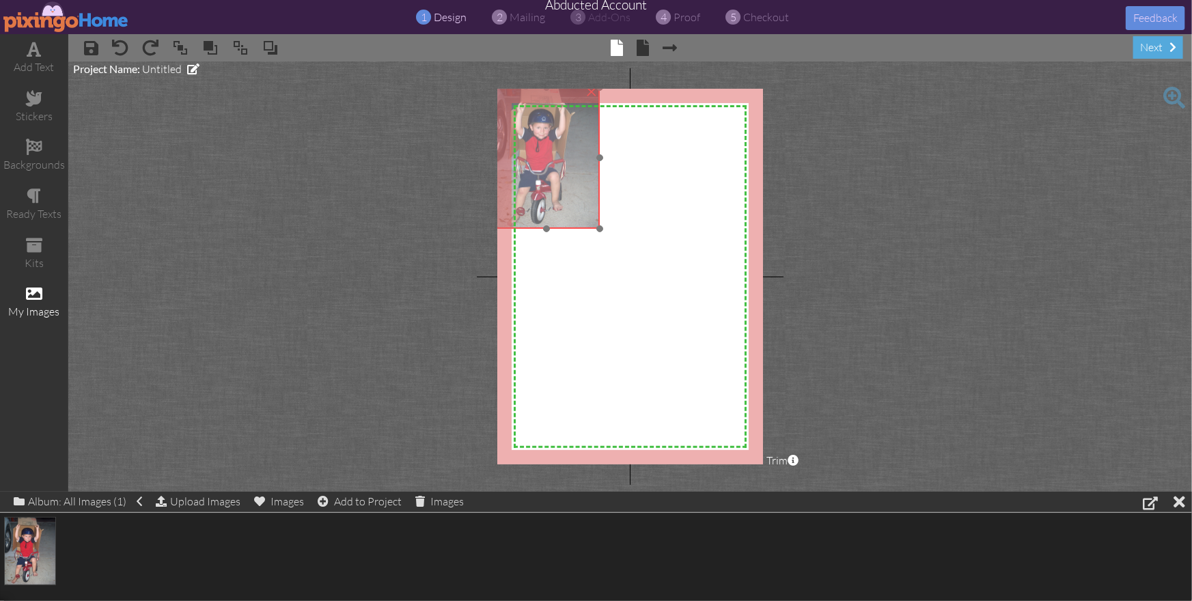
drag, startPoint x: 579, startPoint y: 200, endPoint x: 564, endPoint y: 210, distance: 18.8
click at [562, 180] on img at bounding box center [546, 158] width 107 height 142
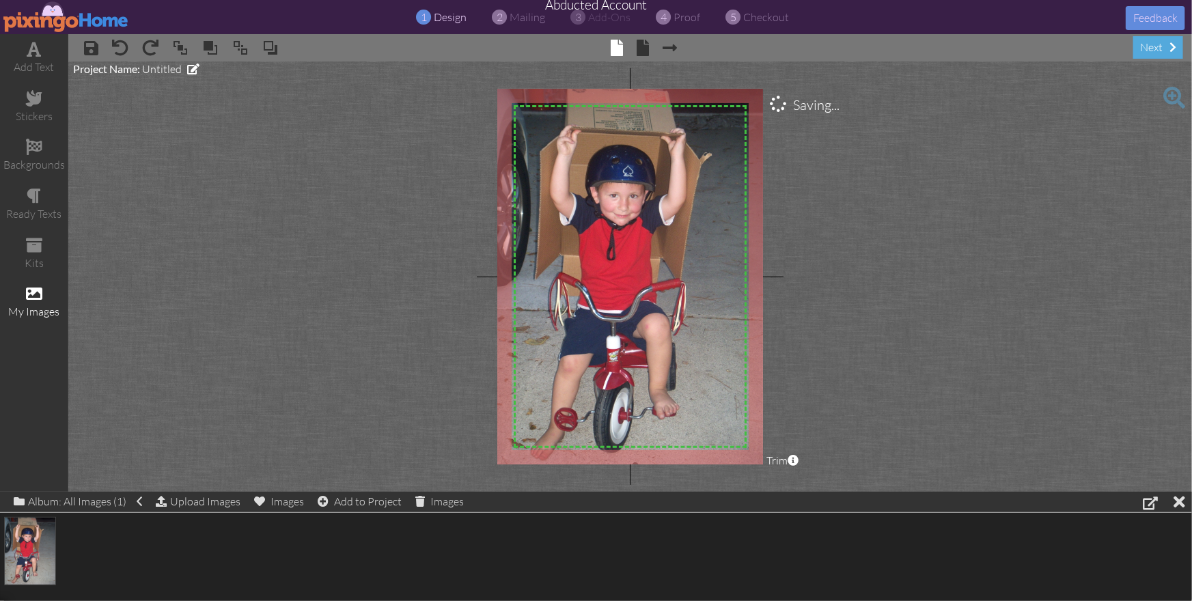
drag, startPoint x: 596, startPoint y: 229, endPoint x: 716, endPoint y: 466, distance: 265.5
click at [716, 466] on project-studio-wrapper "X X X X X X X X X X X X X X X X X X X X X X X X X X X X X X X X X X X X X X X X…" at bounding box center [630, 276] width 1124 height 430
click at [645, 51] on span at bounding box center [643, 48] width 12 height 16
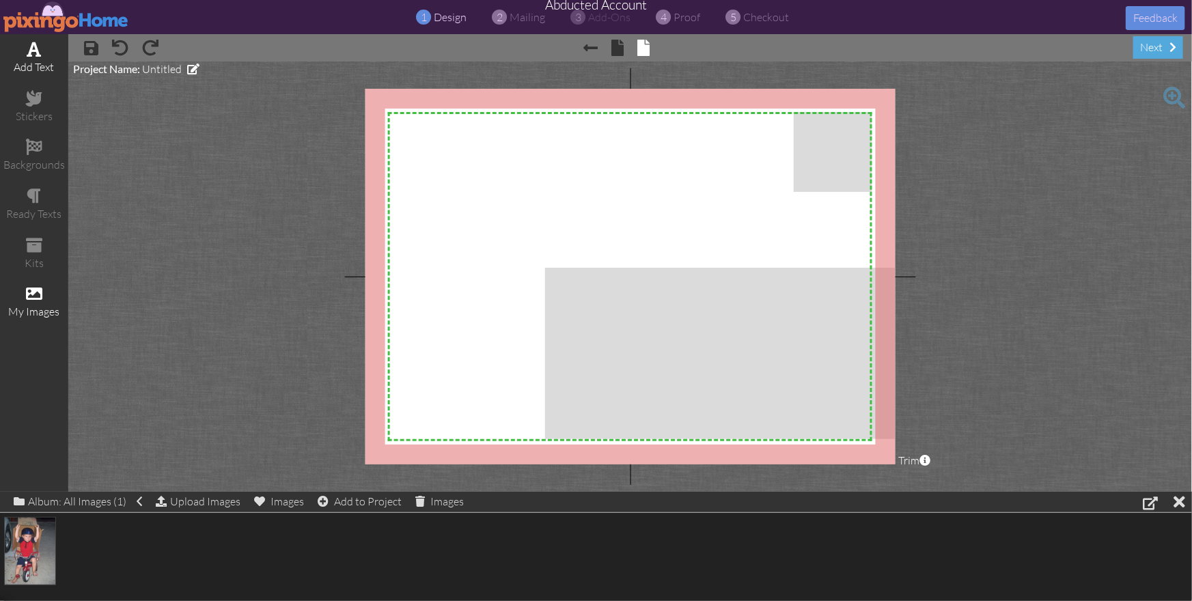
click at [18, 56] on div "add text" at bounding box center [34, 58] width 68 height 48
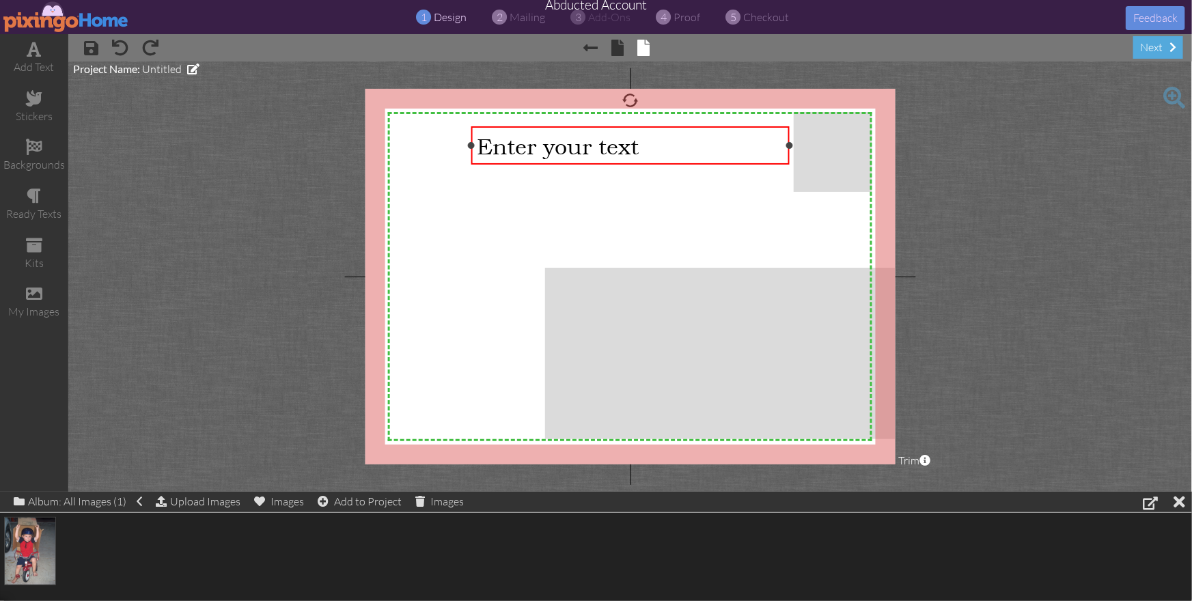
click at [544, 151] on span "Enter your text" at bounding box center [559, 146] width 162 height 27
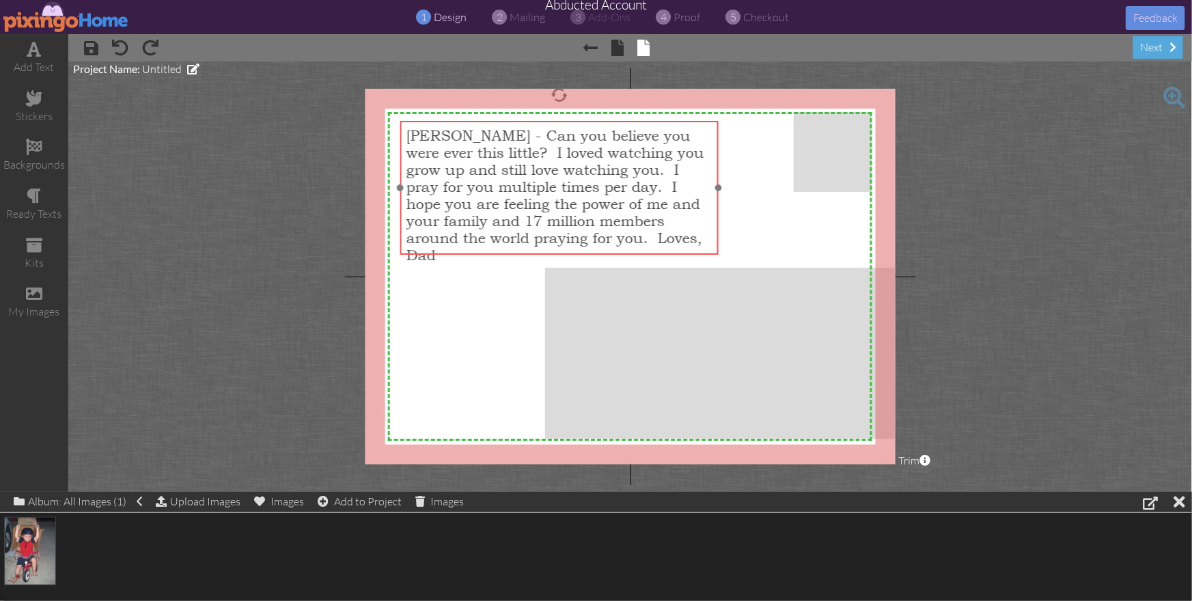
drag, startPoint x: 743, startPoint y: 260, endPoint x: 672, endPoint y: 255, distance: 71.3
click at [672, 255] on div "[PERSON_NAME] - Can you believe you were ever this little? I loved watching you…" at bounding box center [559, 188] width 318 height 134
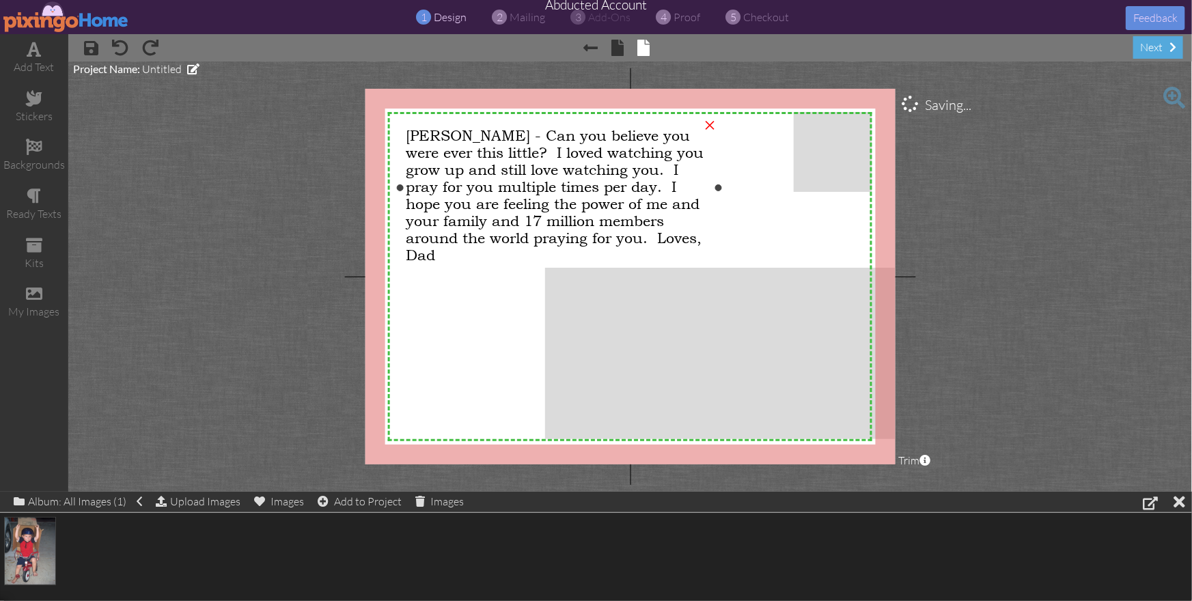
click at [479, 135] on span "[PERSON_NAME] - Can you believe you were ever this little? I loved watching you…" at bounding box center [555, 195] width 298 height 137
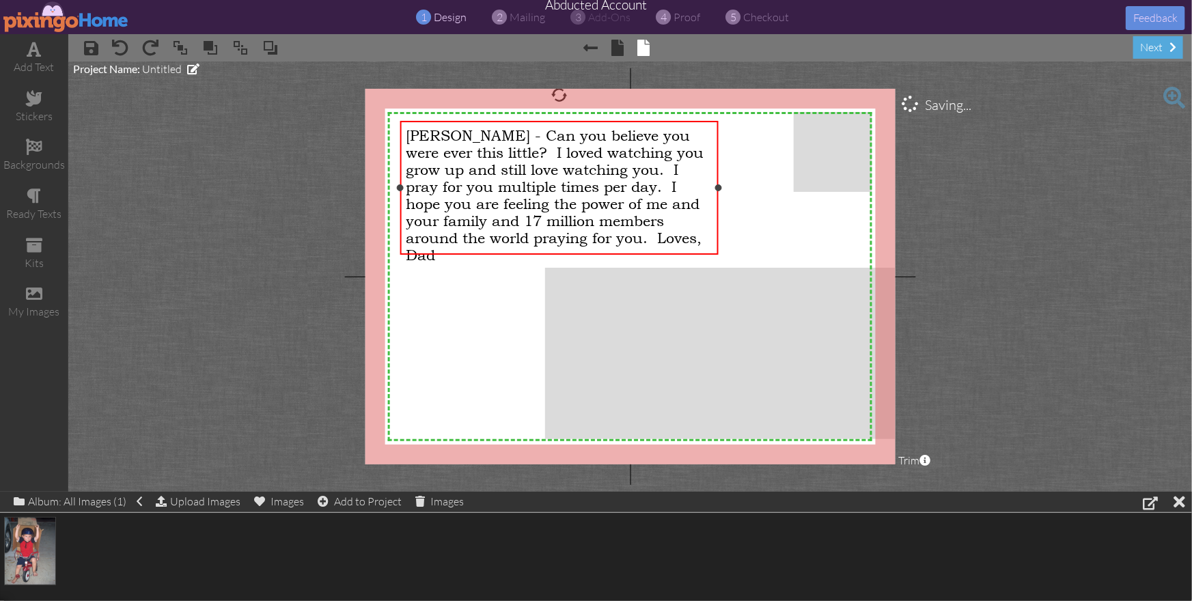
click at [478, 135] on span "[PERSON_NAME] - Can you believe you were ever this little? I loved watching you…" at bounding box center [555, 195] width 298 height 137
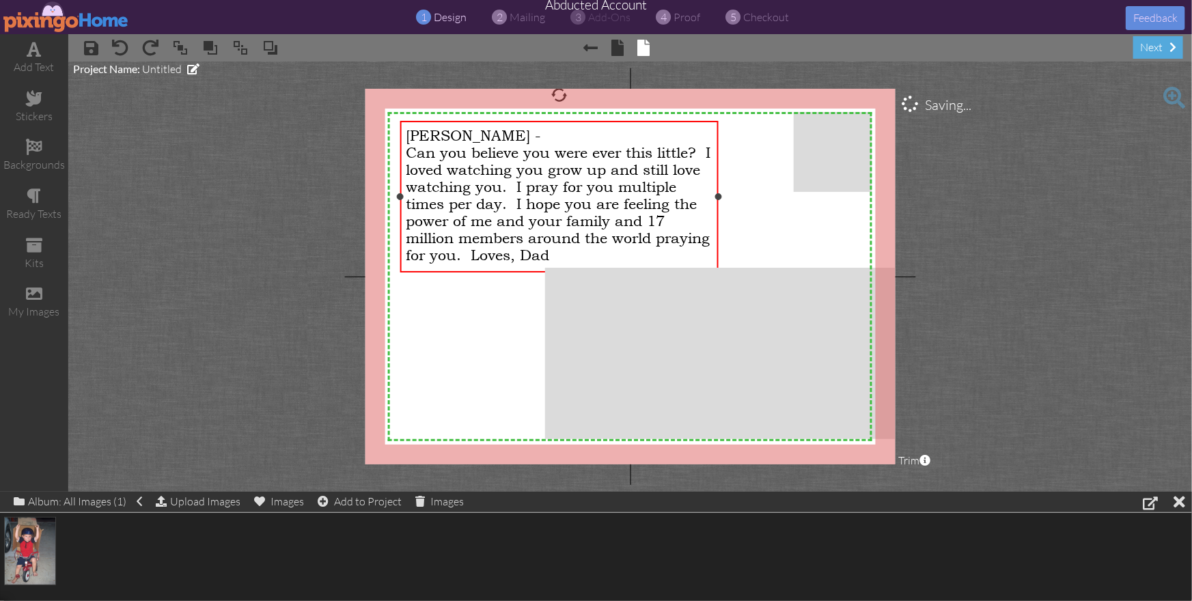
click at [411, 167] on span "Can you believe you were ever this little? I loved watching you grow up and sti…" at bounding box center [558, 204] width 305 height 120
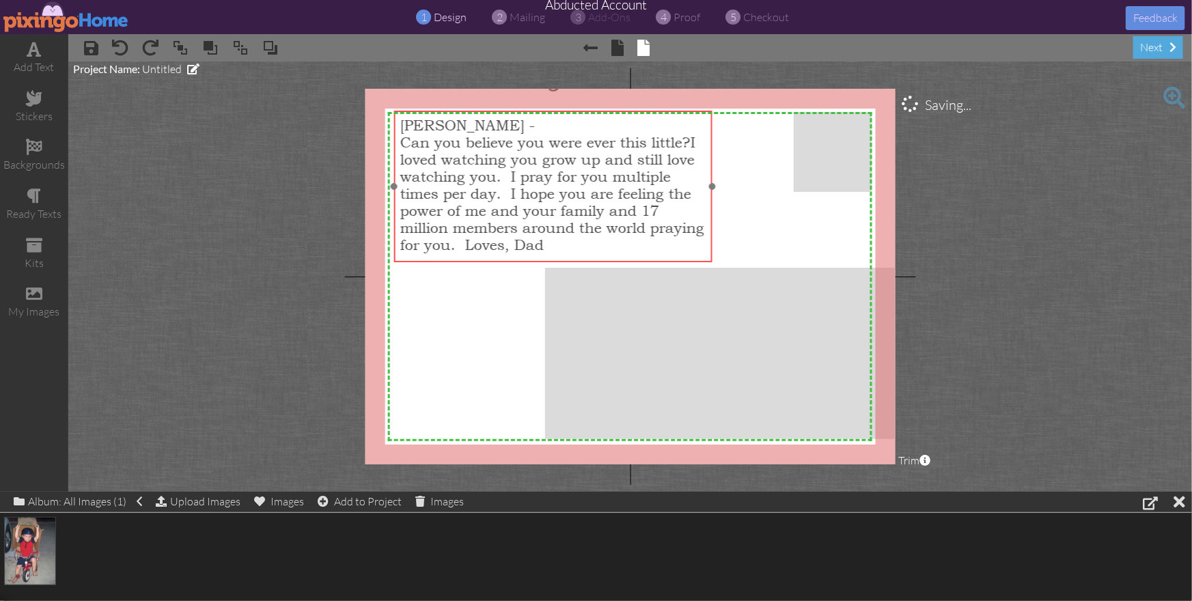
drag, startPoint x: 530, startPoint y: 123, endPoint x: 524, endPoint y: 113, distance: 12.0
click at [524, 113] on div "[PERSON_NAME] - Can you believe you were ever this little? ​ ​ I loved watching…" at bounding box center [553, 185] width 318 height 149
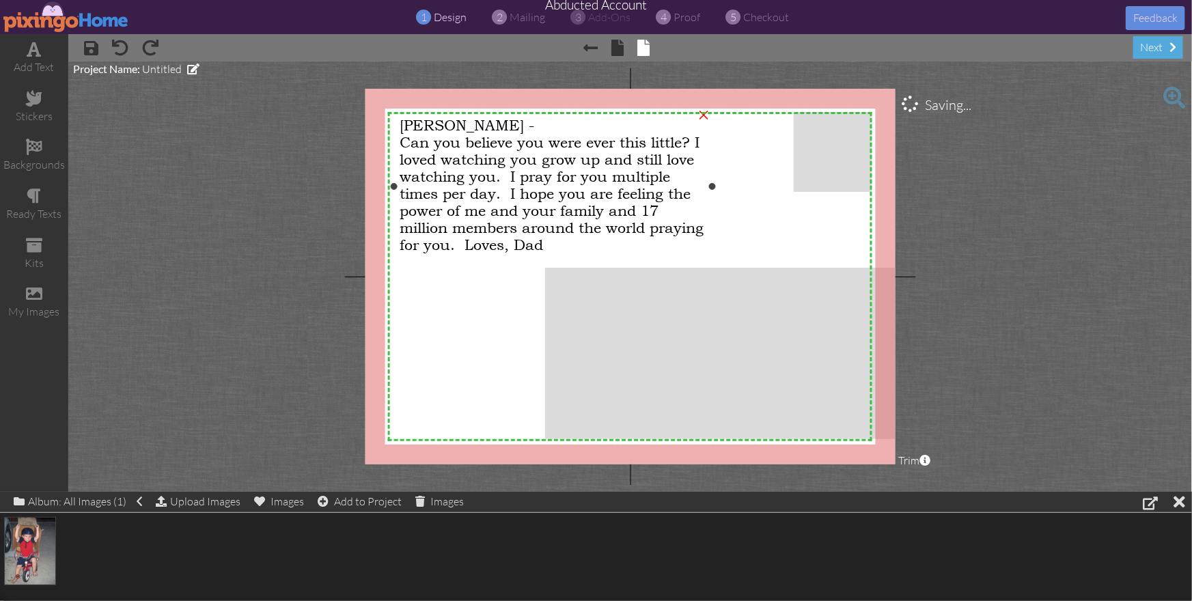
click at [527, 245] on span "Can you believe you were ever this little? I loved watching you grow up and sti…" at bounding box center [552, 194] width 304 height 120
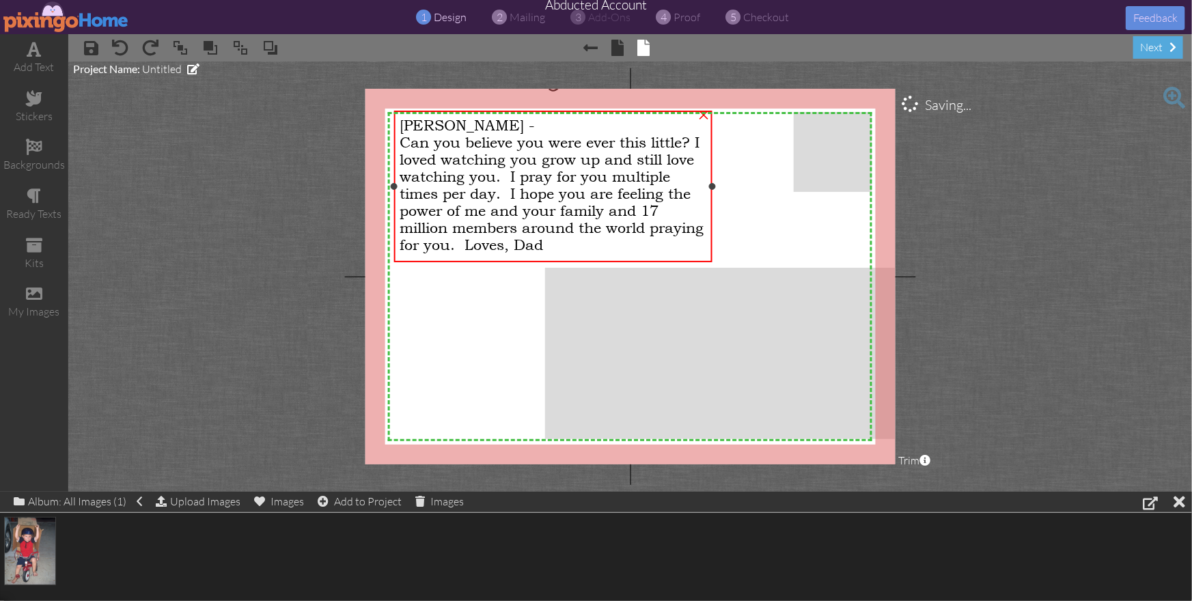
click at [527, 245] on span "Can you believe you were ever this little? I loved watching you grow up and sti…" at bounding box center [552, 194] width 304 height 120
click at [527, 246] on span "Can you believe you were ever this little? I loved watching you grow up and sti…" at bounding box center [552, 194] width 304 height 120
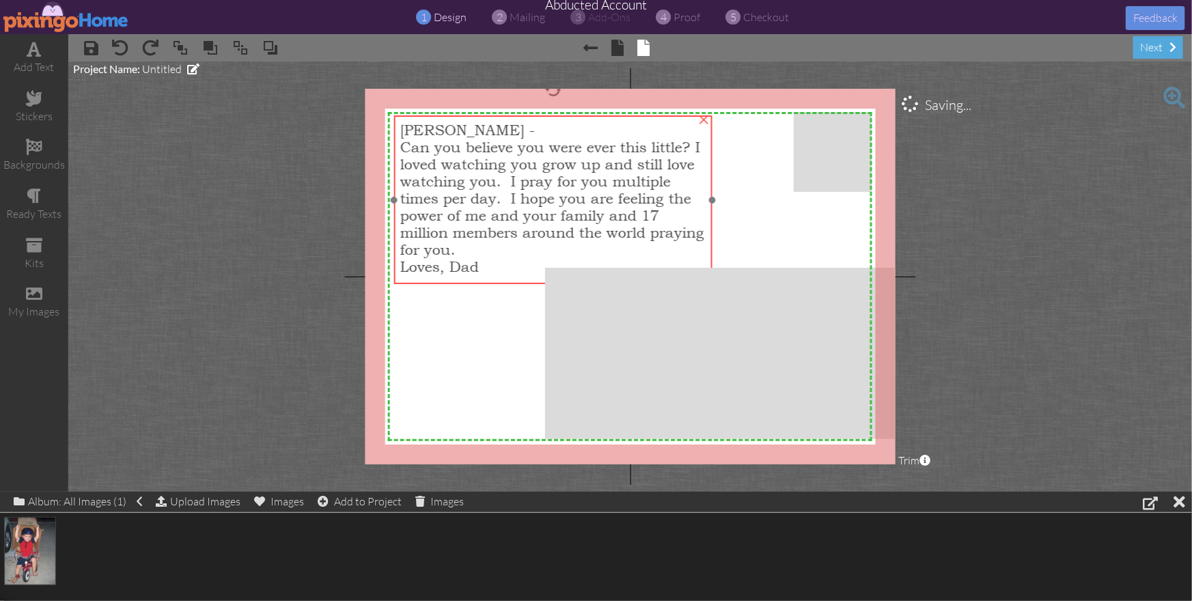
click at [560, 193] on span "Can you believe you were ever this little? I loved watching you grow up and sti…" at bounding box center [552, 199] width 304 height 120
drag, startPoint x: 688, startPoint y: 209, endPoint x: 754, endPoint y: 214, distance: 65.8
click at [689, 212] on div "Can you believe you were ever this little? I loved watching you grow up and sti…" at bounding box center [554, 201] width 306 height 120
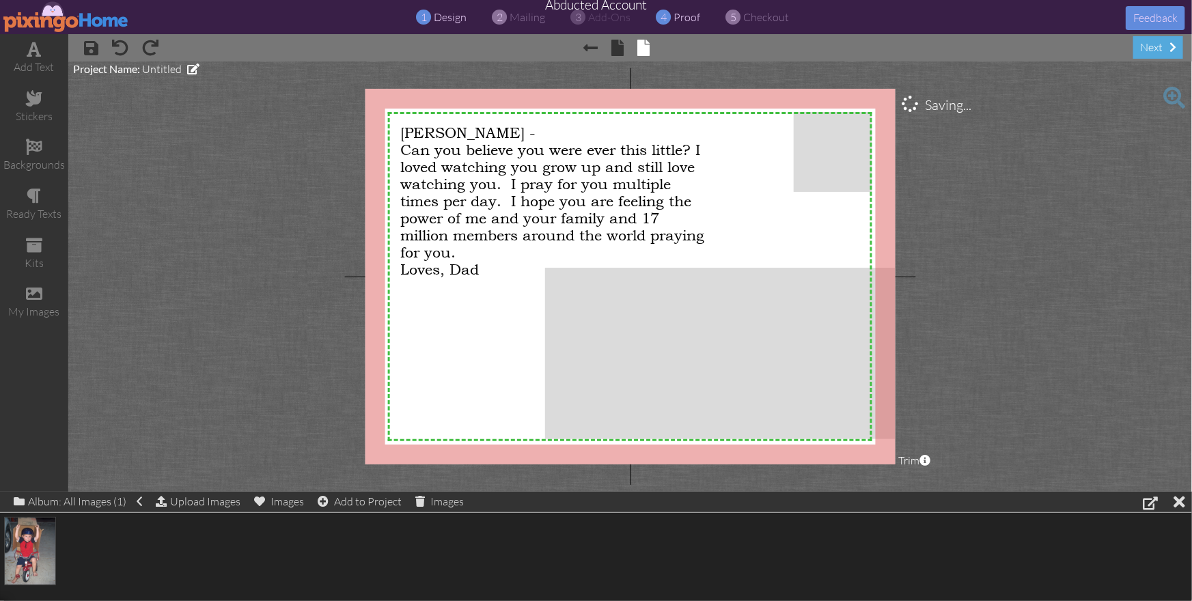
click at [687, 18] on span "proof" at bounding box center [687, 17] width 27 height 14
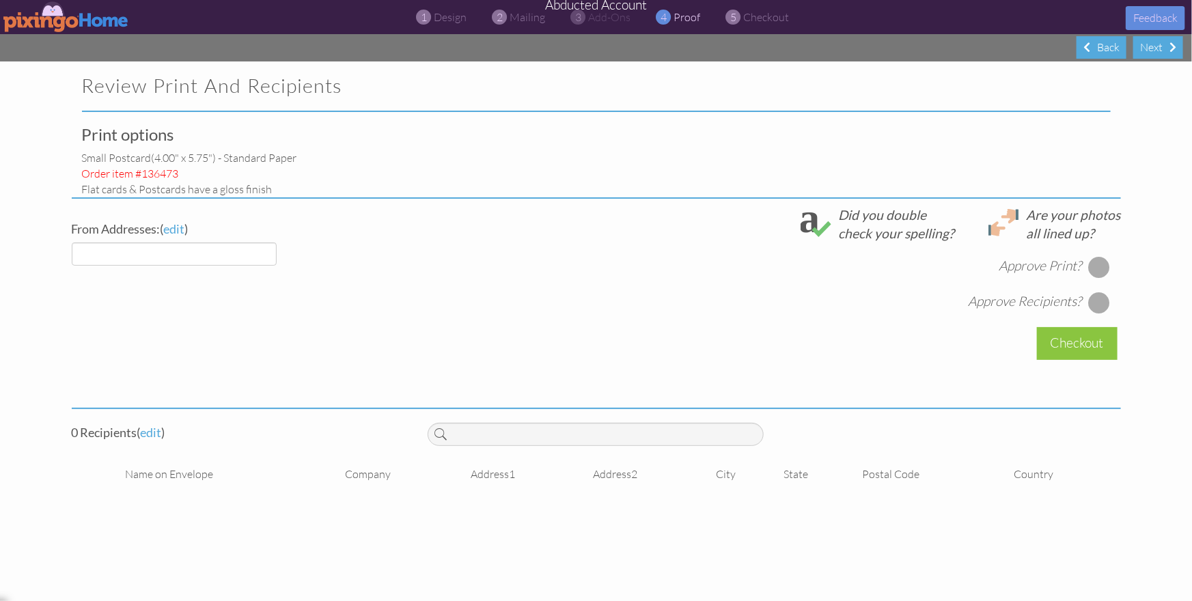
select select "object:5515"
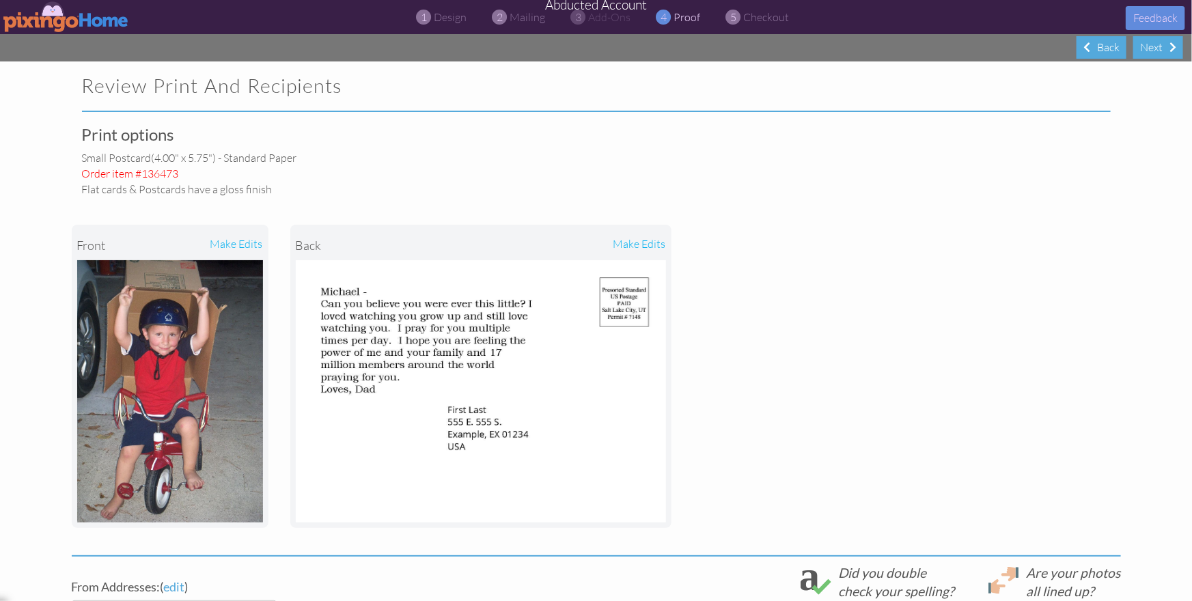
click at [30, 25] on img at bounding box center [66, 16] width 126 height 31
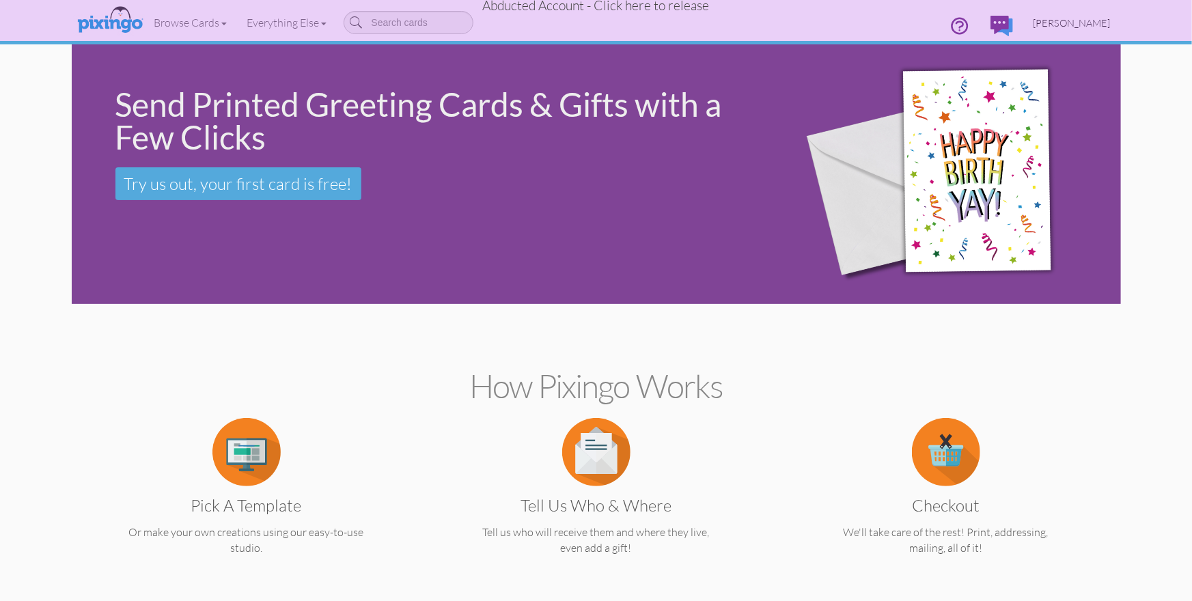
click at [1086, 24] on span "[PERSON_NAME]" at bounding box center [1072, 23] width 77 height 12
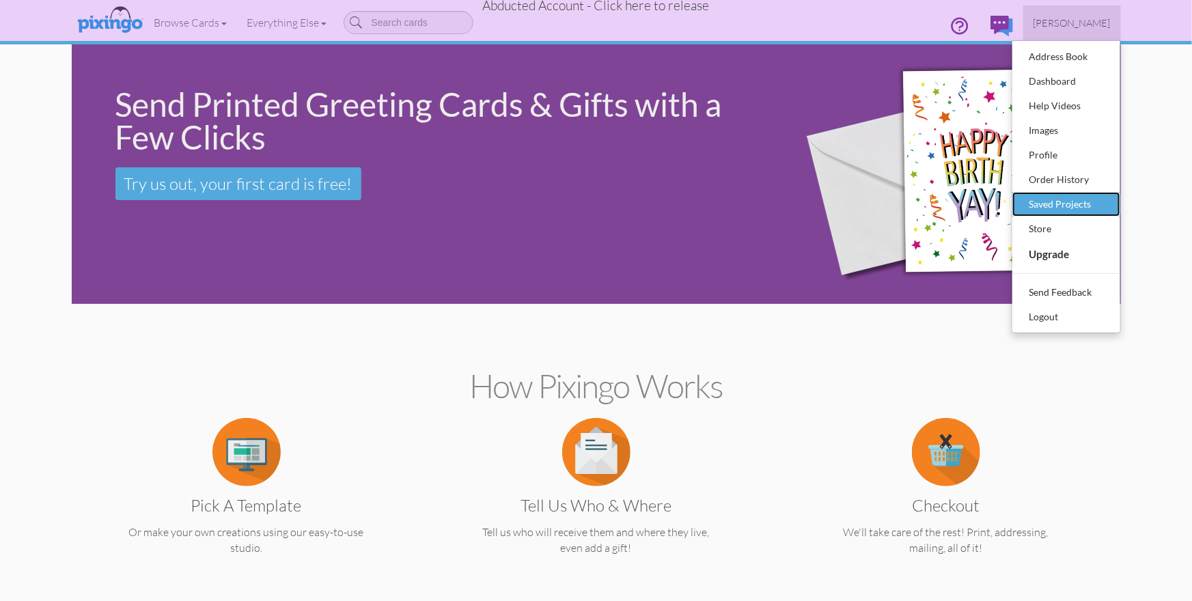
click at [1061, 206] on div "Saved Projects" at bounding box center [1066, 204] width 81 height 20
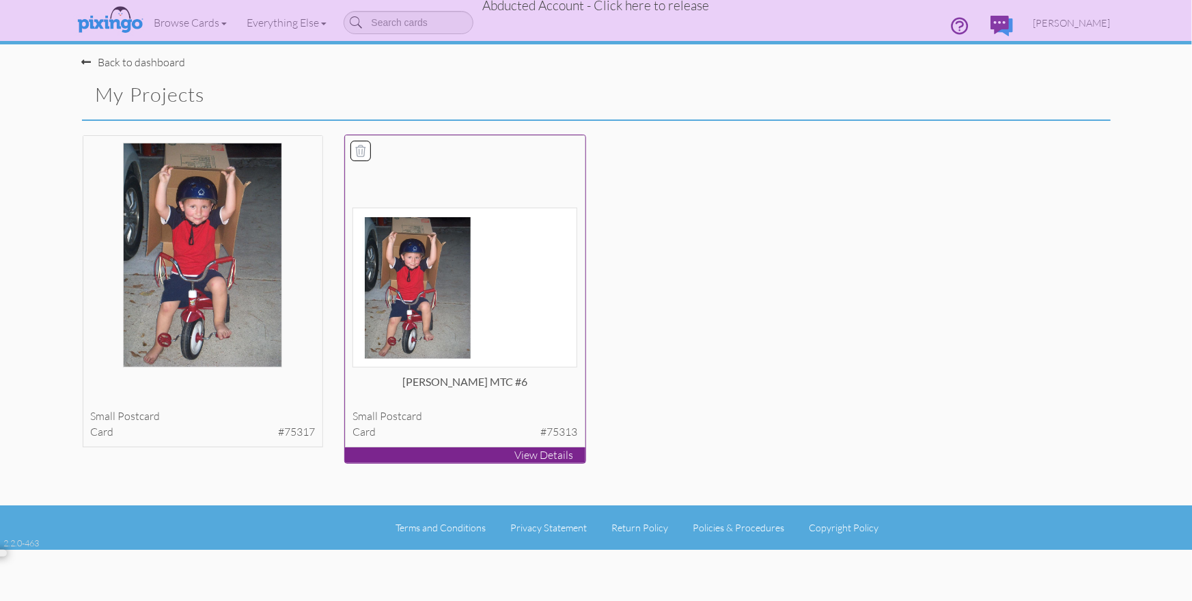
click at [488, 385] on div "[PERSON_NAME] MTC #6" at bounding box center [465, 387] width 225 height 27
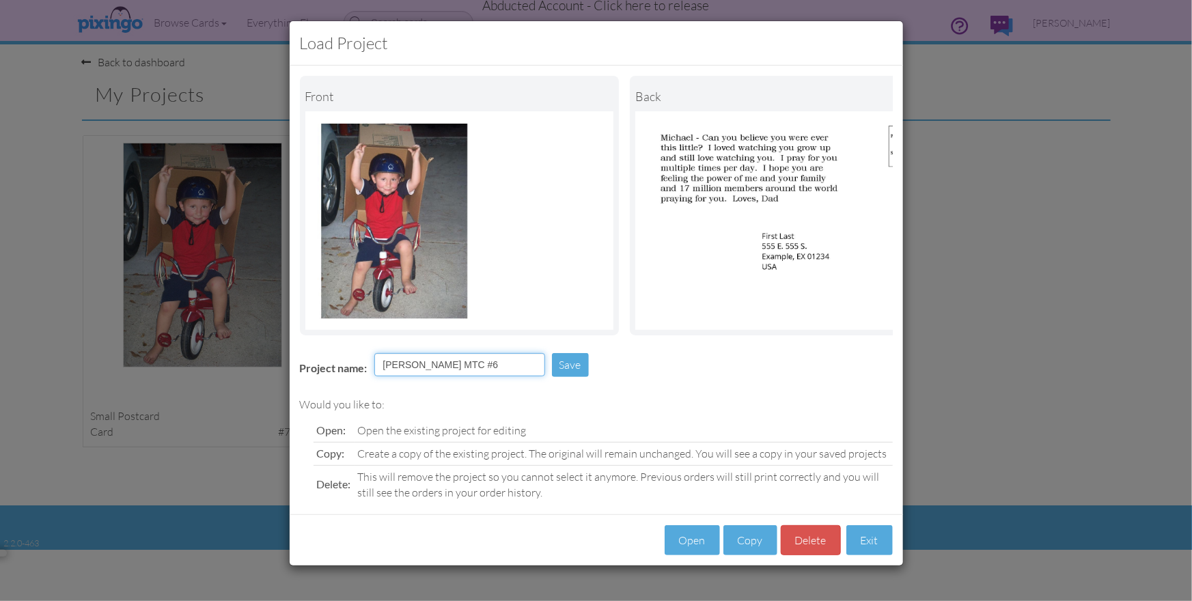
drag, startPoint x: 466, startPoint y: 367, endPoint x: 374, endPoint y: 360, distance: 91.8
click at [374, 360] on input "[PERSON_NAME] MTC #6" at bounding box center [459, 364] width 171 height 23
click at [862, 543] on button "Exit" at bounding box center [869, 540] width 46 height 31
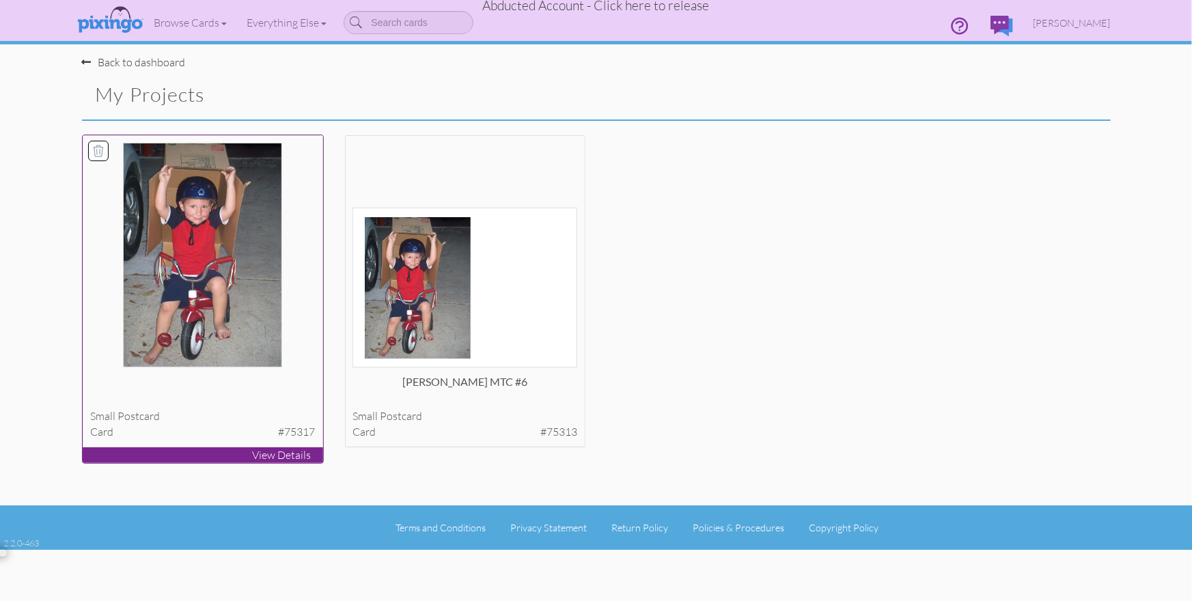
click at [222, 398] on div at bounding box center [202, 387] width 225 height 27
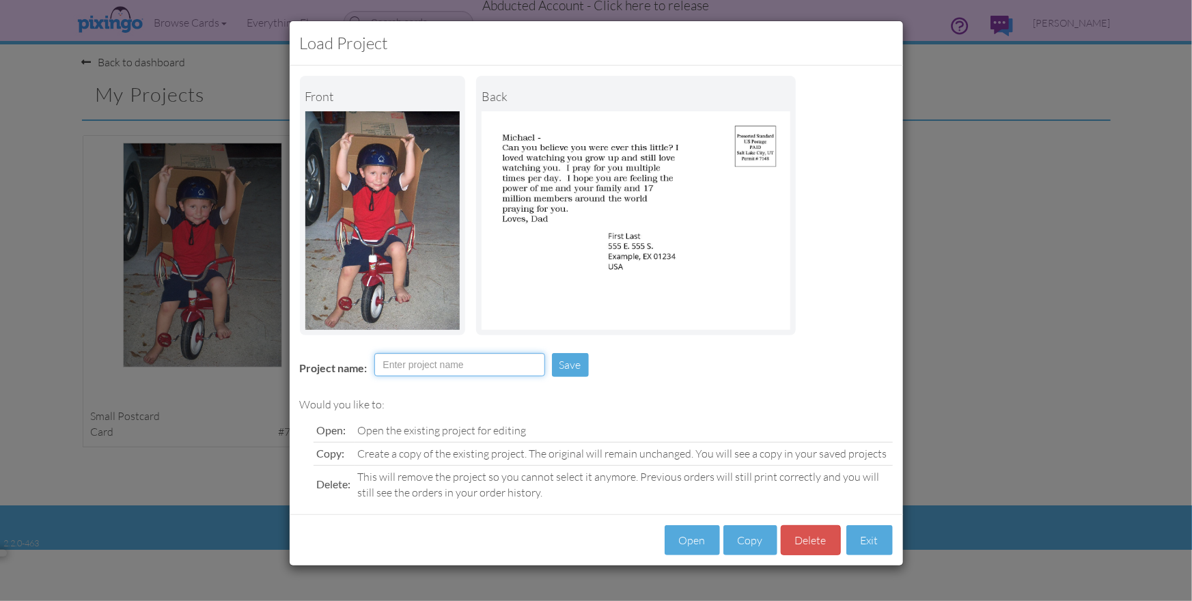
click at [395, 368] on input "Project name:" at bounding box center [459, 364] width 171 height 23
paste input "[PERSON_NAME] MTC #6"
type input "[PERSON_NAME] MTC #6 (Portrait)"
click at [573, 366] on button "Save" at bounding box center [570, 365] width 37 height 24
click at [864, 543] on button "Exit" at bounding box center [869, 540] width 46 height 31
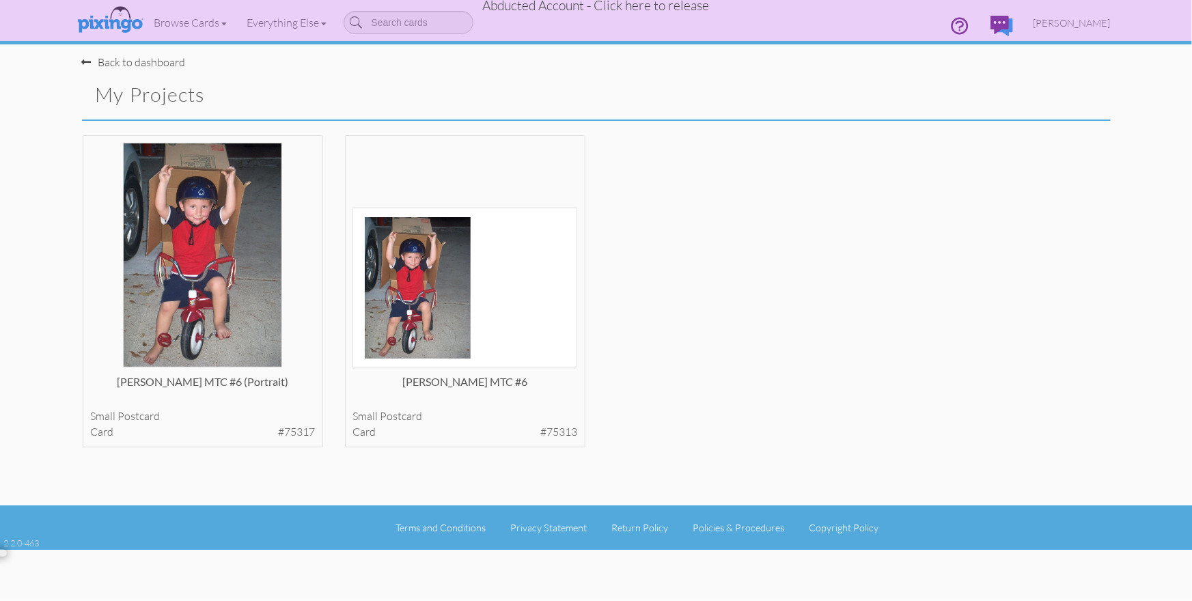
click at [634, 5] on span "Abducted Account - Click here to release" at bounding box center [596, 5] width 227 height 16
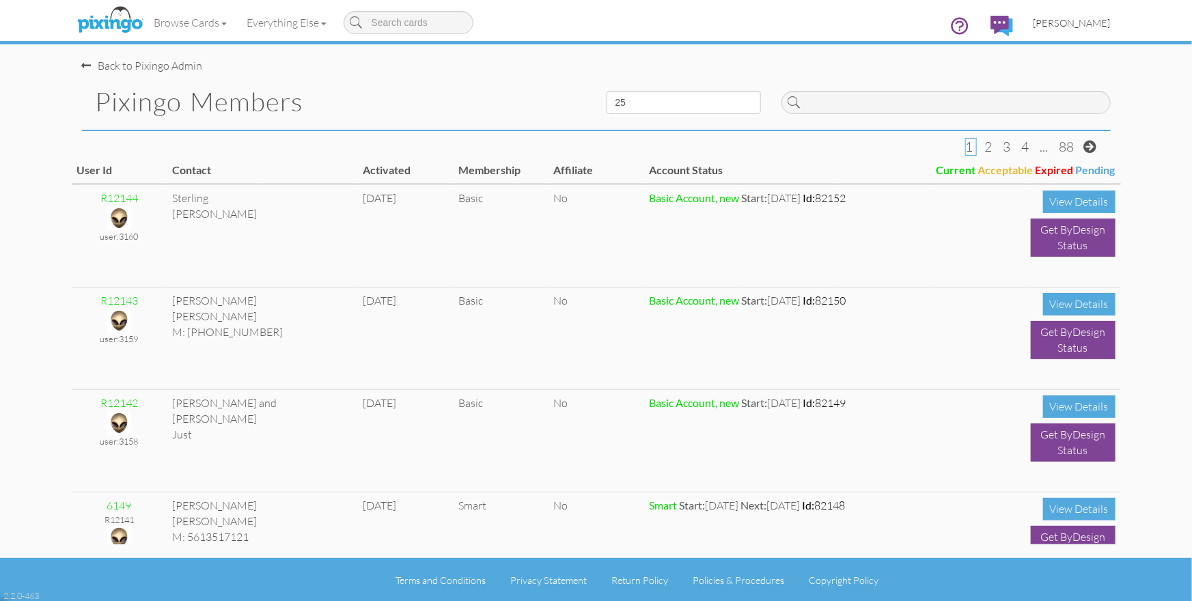
click at [1086, 23] on span "[PERSON_NAME]" at bounding box center [1072, 23] width 77 height 12
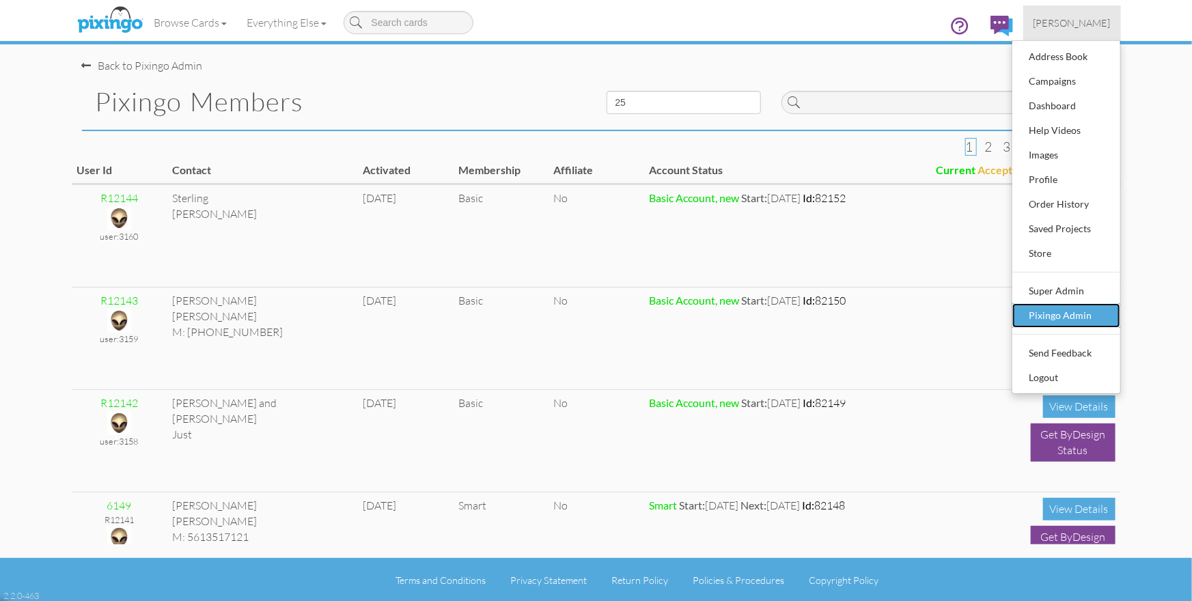
click at [1072, 310] on div "Pixingo Admin" at bounding box center [1066, 315] width 81 height 20
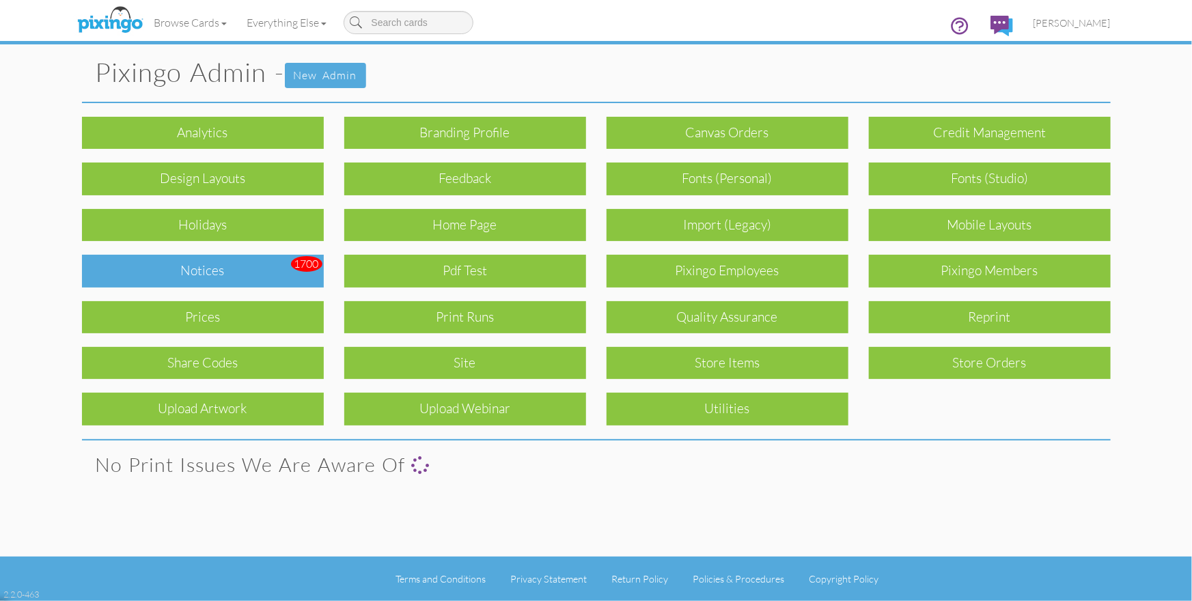
click at [266, 274] on div "Notices" at bounding box center [203, 271] width 242 height 32
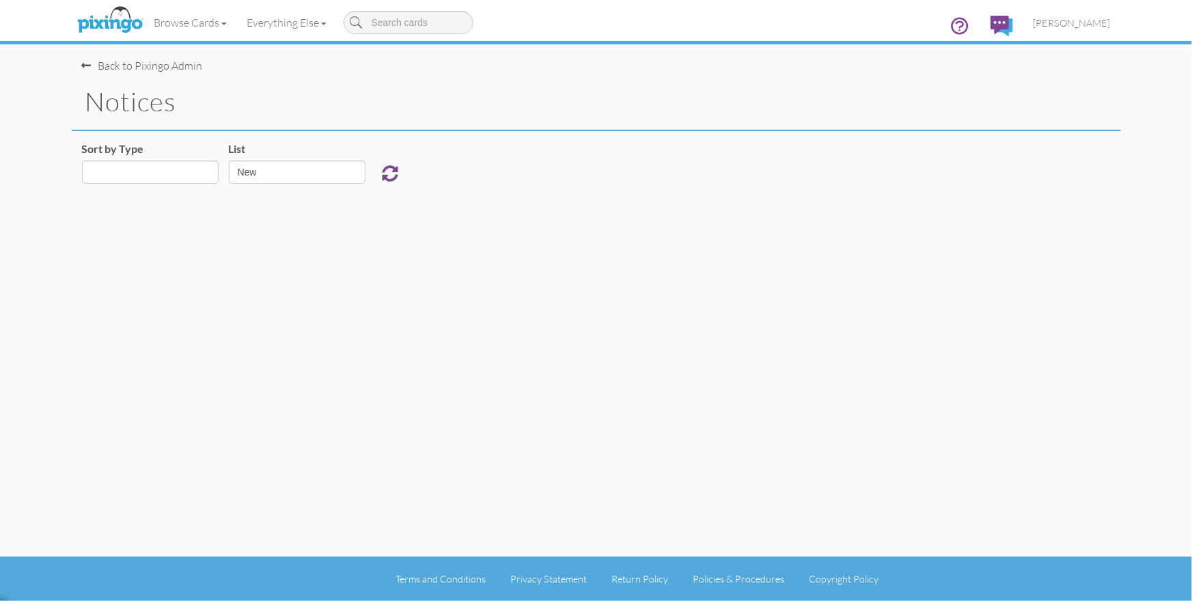
select select "object:6745"
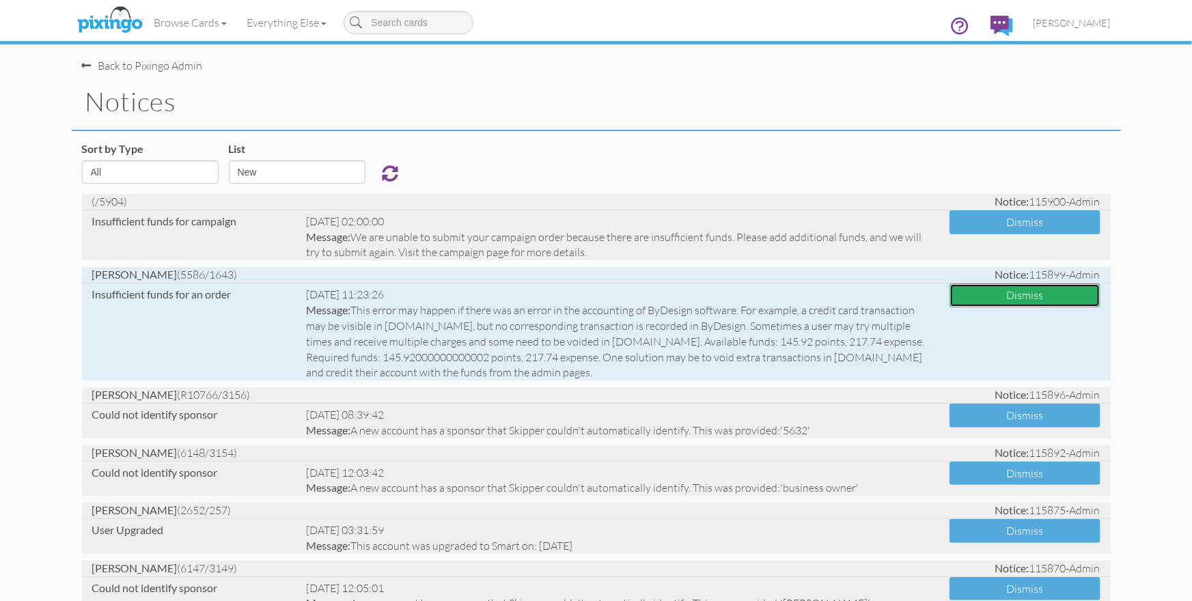
click at [1049, 297] on button "Dismiss" at bounding box center [1025, 296] width 151 height 24
